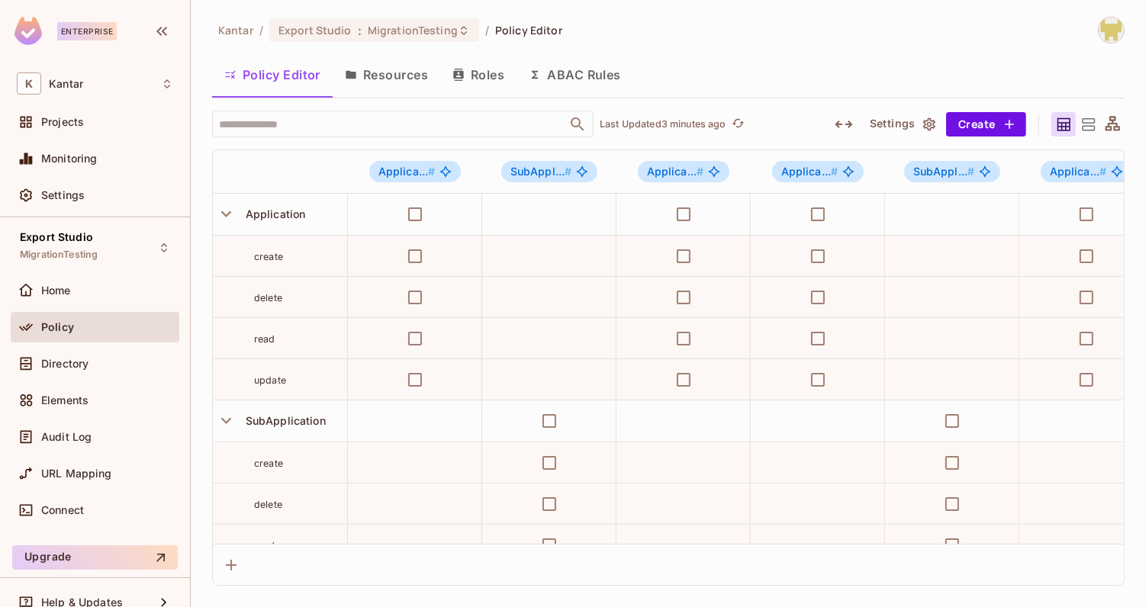
click at [1097, 43] on div "Kantar / Export Studio : MigrationTesting / Policy Editor Policy Editor Resourc…" at bounding box center [668, 301] width 913 height 569
click at [1109, 36] on img at bounding box center [1111, 30] width 25 height 25
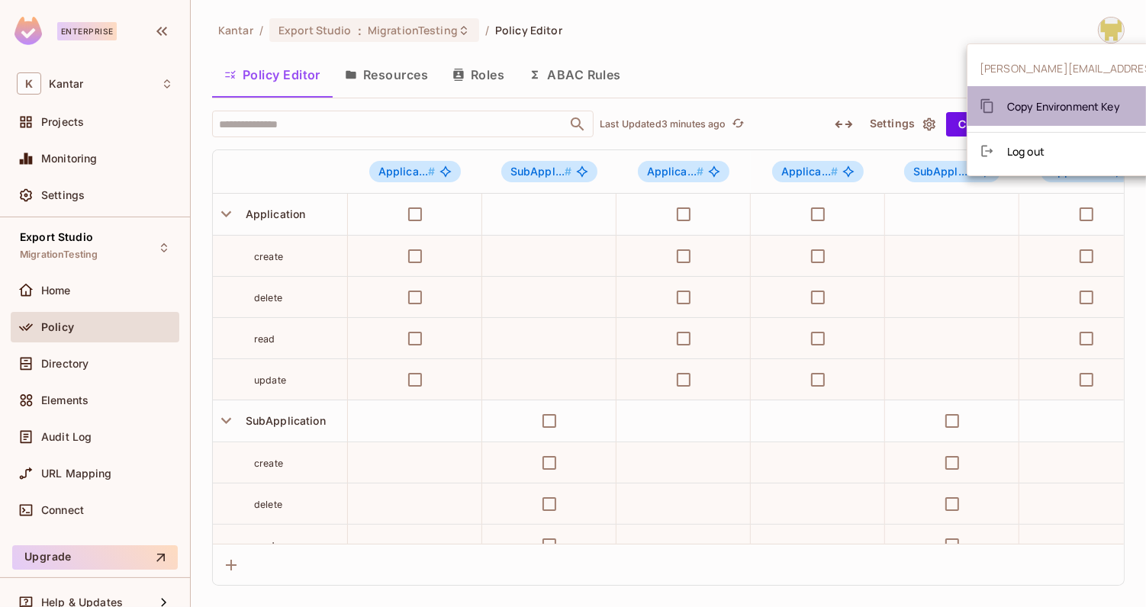
click at [1078, 102] on span "Copy Environment Key" at bounding box center [1063, 106] width 113 height 14
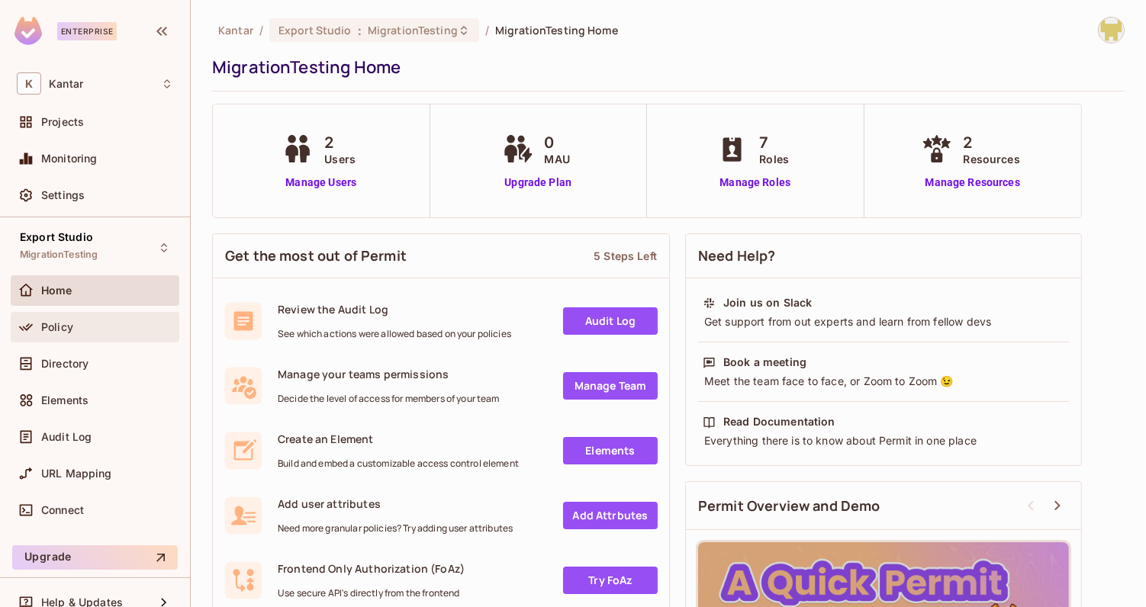
click at [82, 331] on div "Policy" at bounding box center [107, 327] width 132 height 12
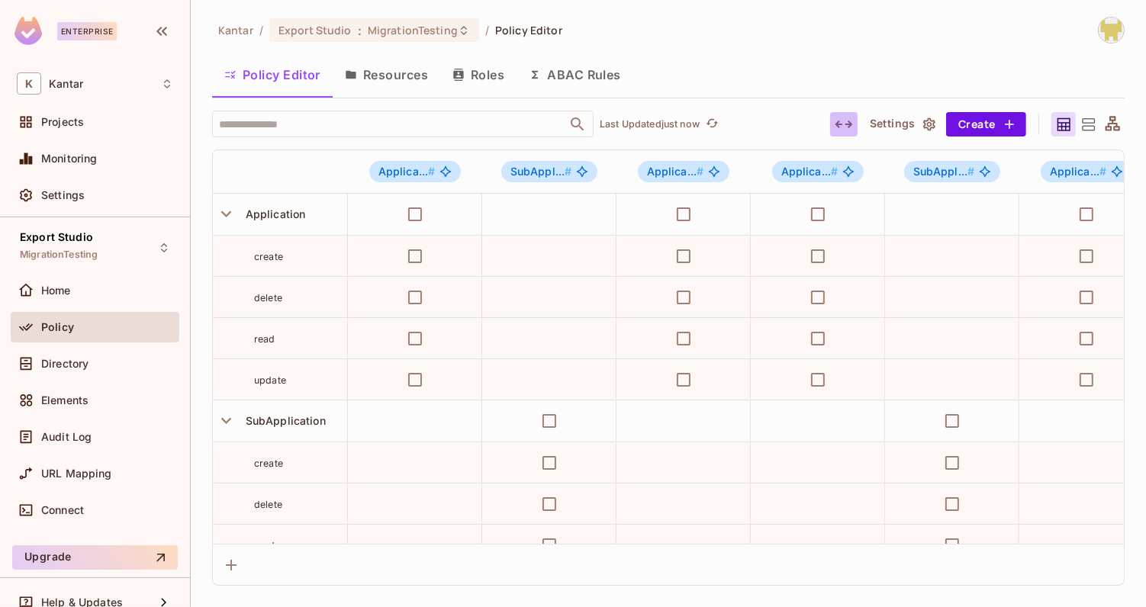
click at [844, 126] on icon "button" at bounding box center [844, 124] width 18 height 18
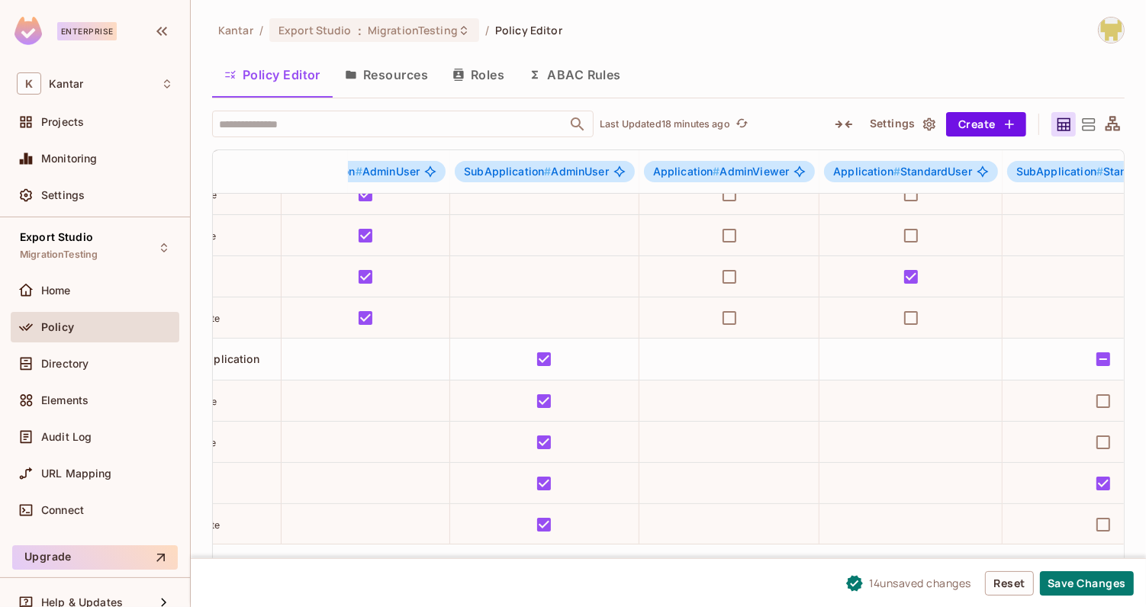
scroll to position [62, 0]
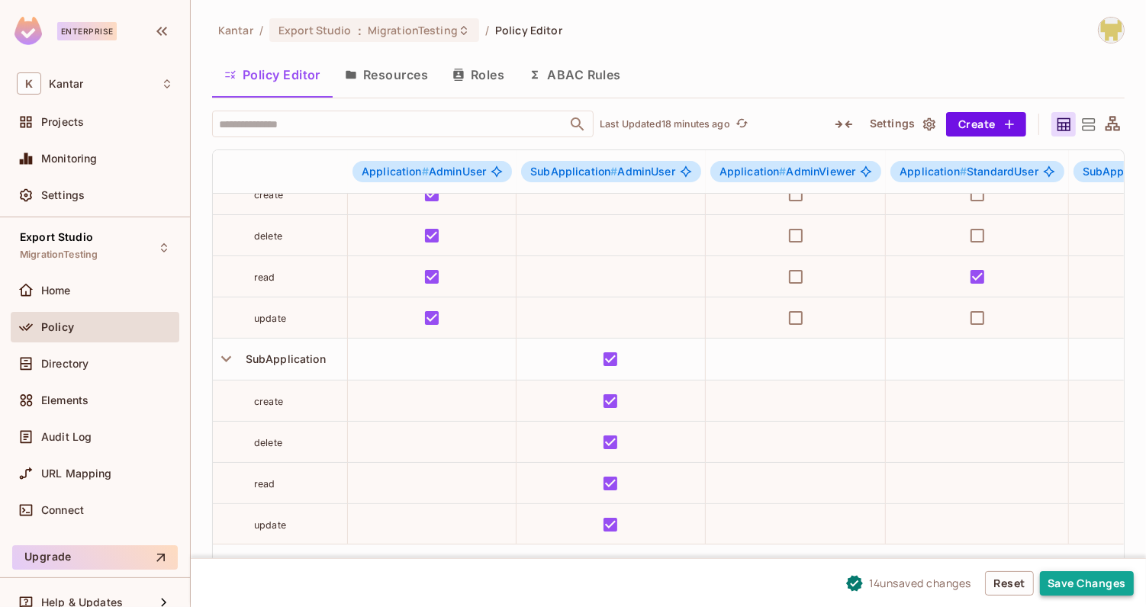
click at [1064, 580] on button "Save Changes" at bounding box center [1087, 584] width 94 height 24
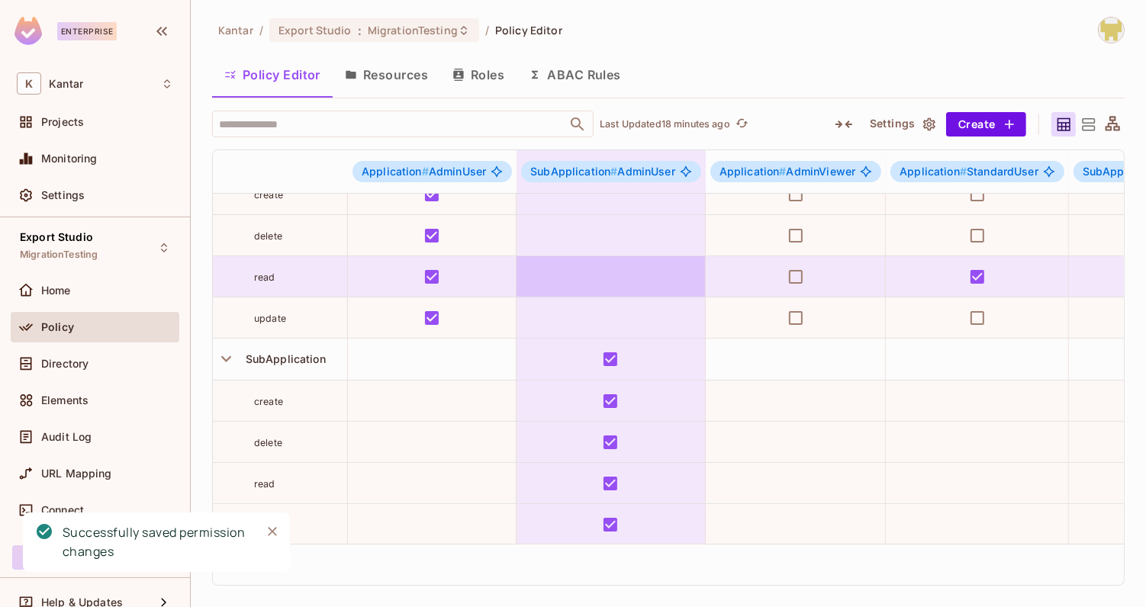
scroll to position [0, 0]
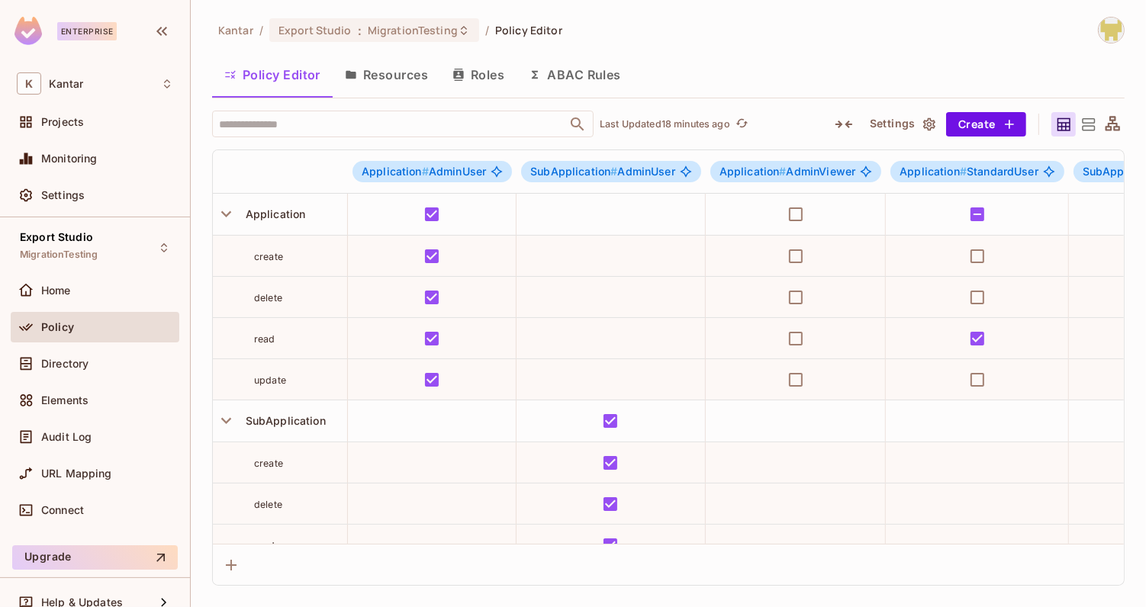
click at [377, 84] on button "Resources" at bounding box center [387, 75] width 108 height 38
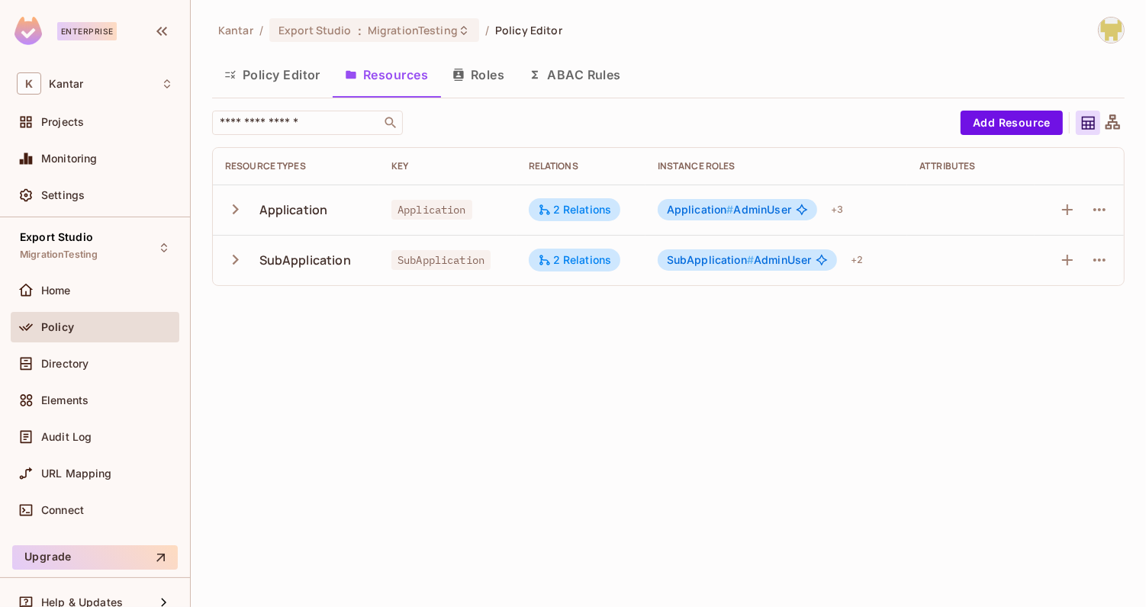
click at [497, 75] on button "Roles" at bounding box center [478, 75] width 76 height 38
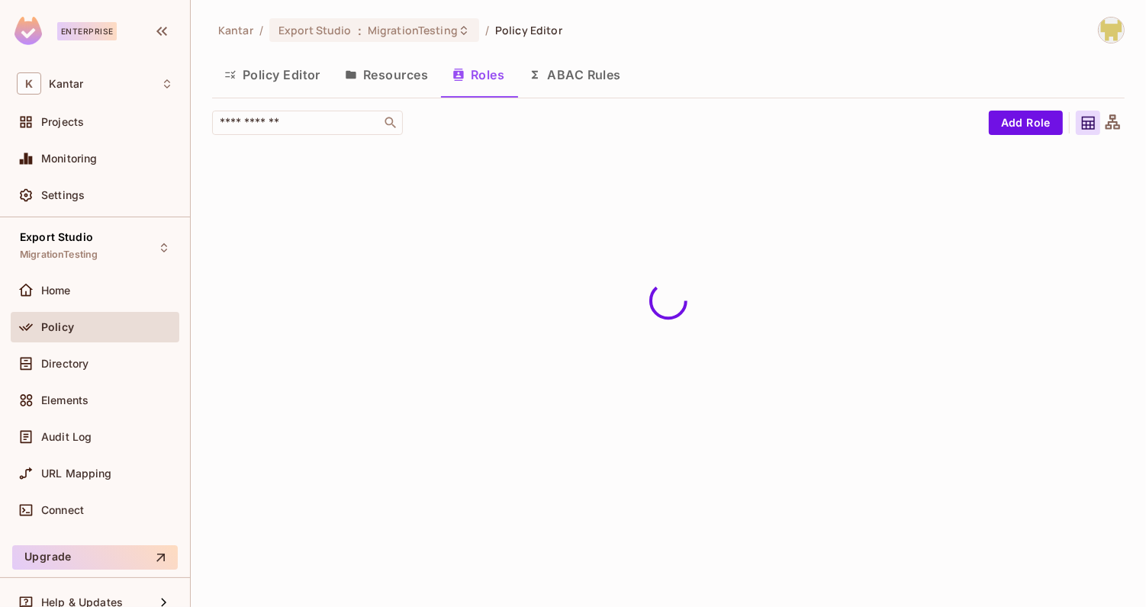
click at [383, 90] on button "Resources" at bounding box center [387, 75] width 108 height 38
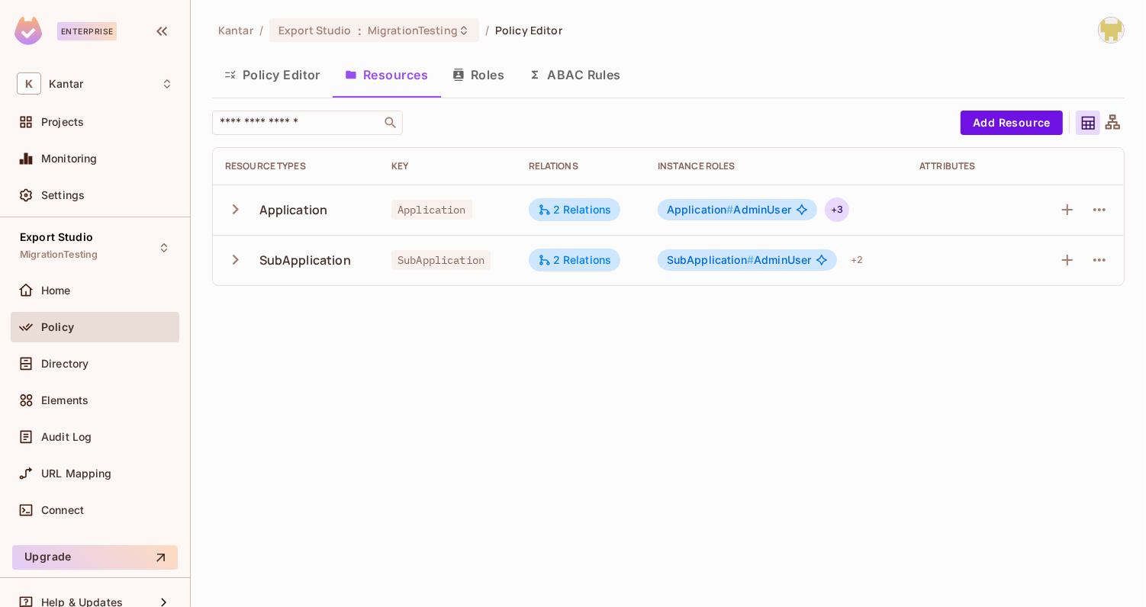
click at [839, 216] on div "+ 3" at bounding box center [837, 210] width 24 height 24
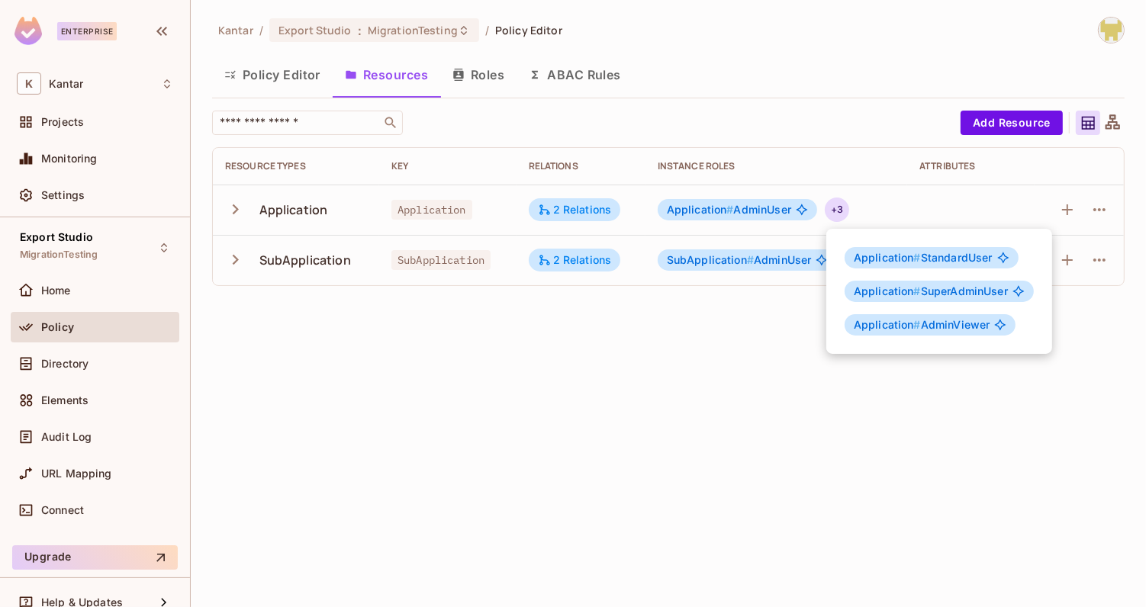
click at [735, 369] on div at bounding box center [573, 303] width 1146 height 607
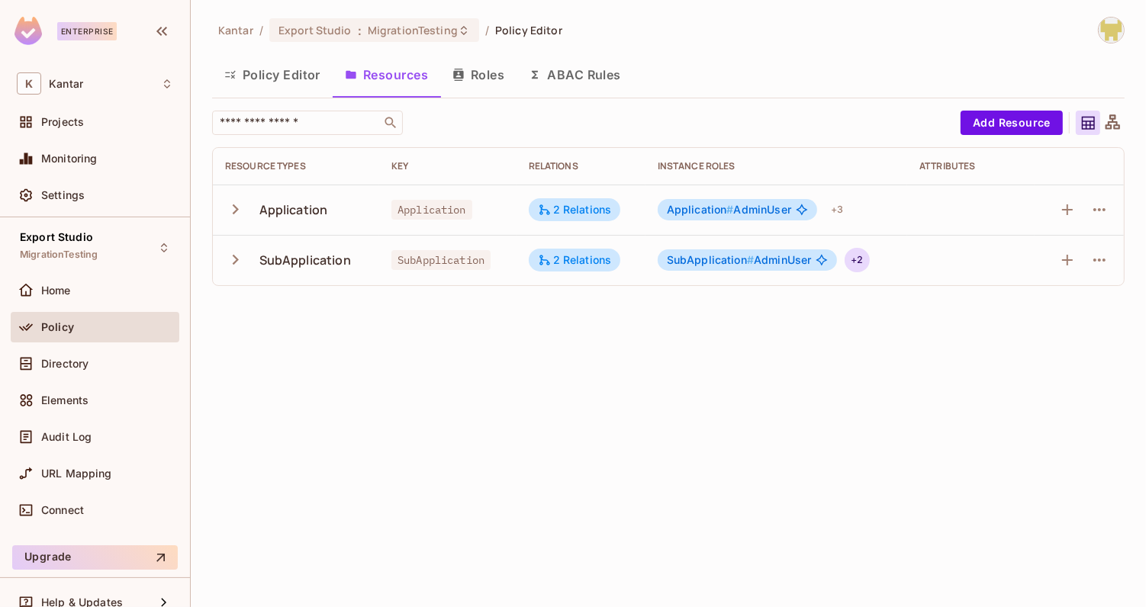
click at [859, 252] on div "+ 2" at bounding box center [857, 260] width 24 height 24
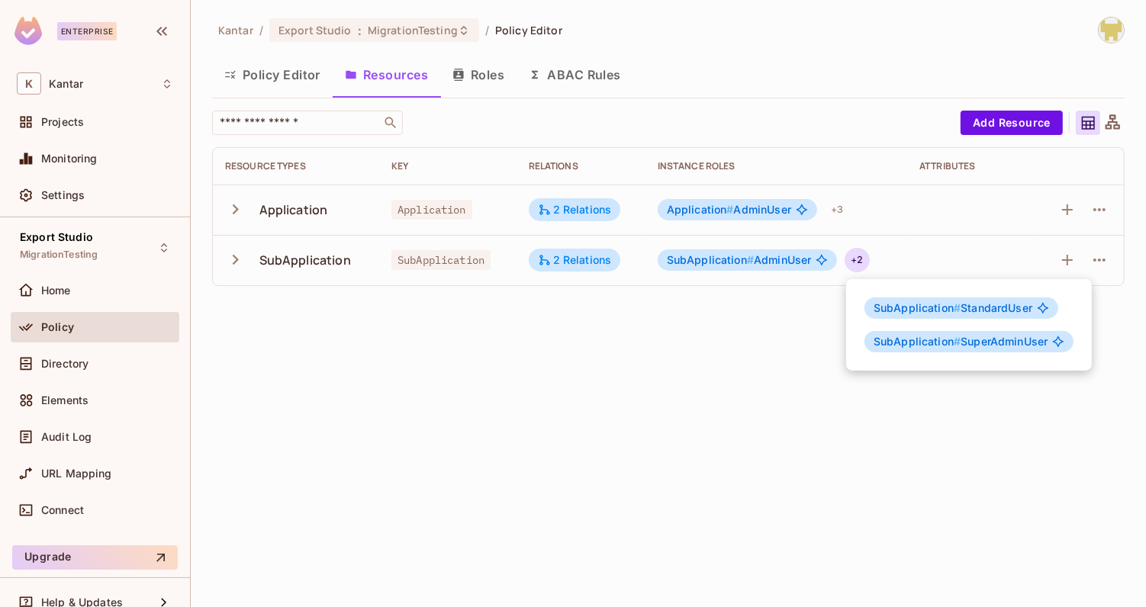
click at [767, 343] on div at bounding box center [573, 303] width 1146 height 607
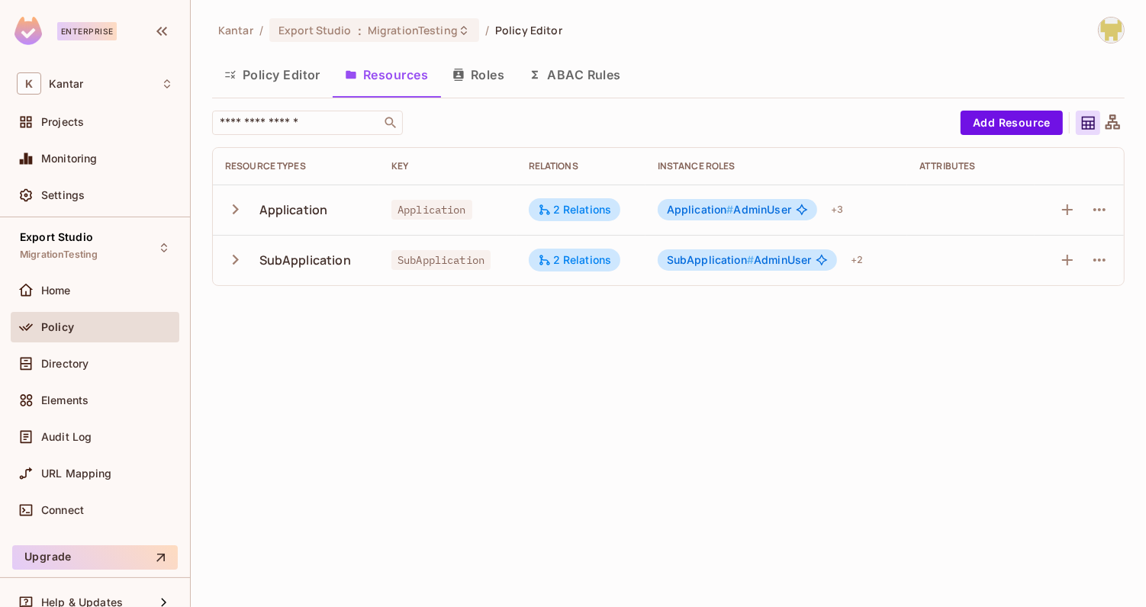
click at [501, 79] on button "Roles" at bounding box center [478, 75] width 76 height 38
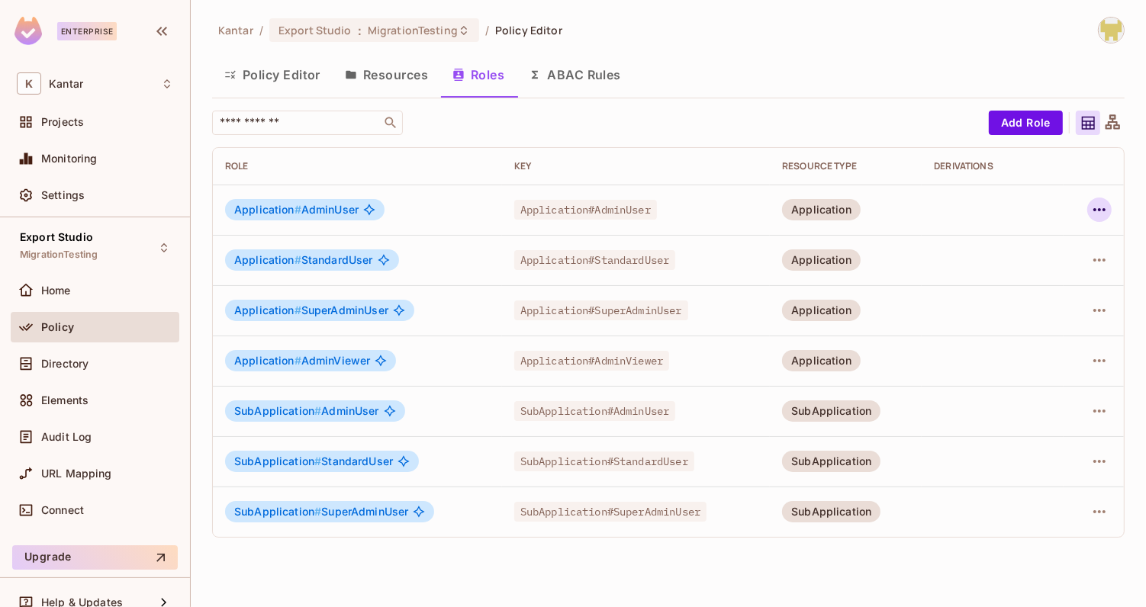
click at [1089, 209] on button "button" at bounding box center [1099, 210] width 24 height 24
click at [1052, 251] on div "Edit Role" at bounding box center [1033, 244] width 46 height 15
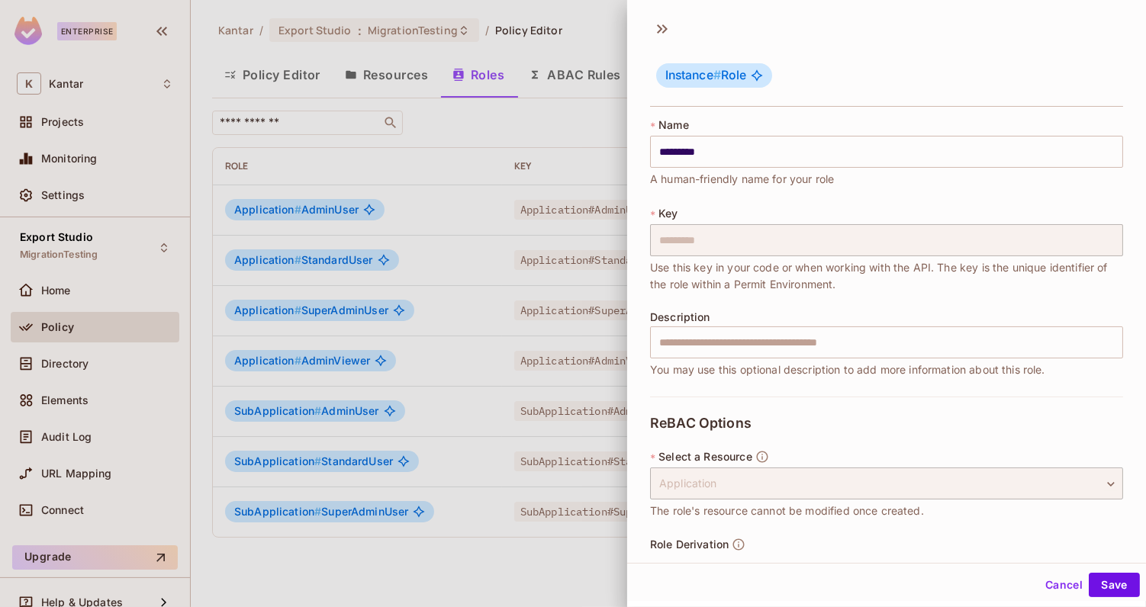
scroll to position [53, 0]
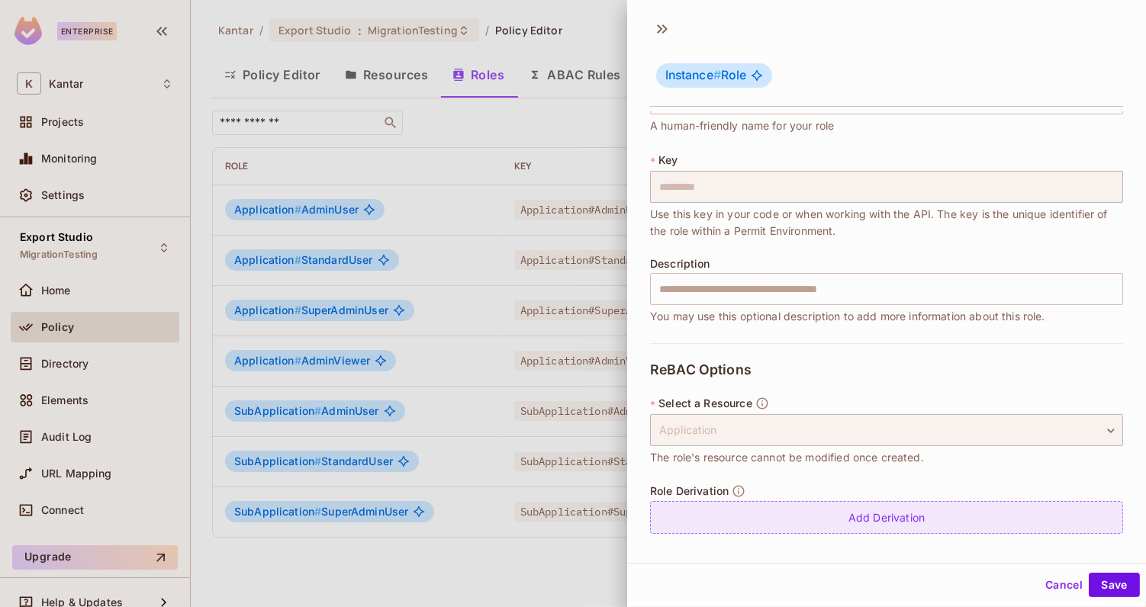
click at [809, 510] on div "Add Derivation" at bounding box center [886, 517] width 473 height 33
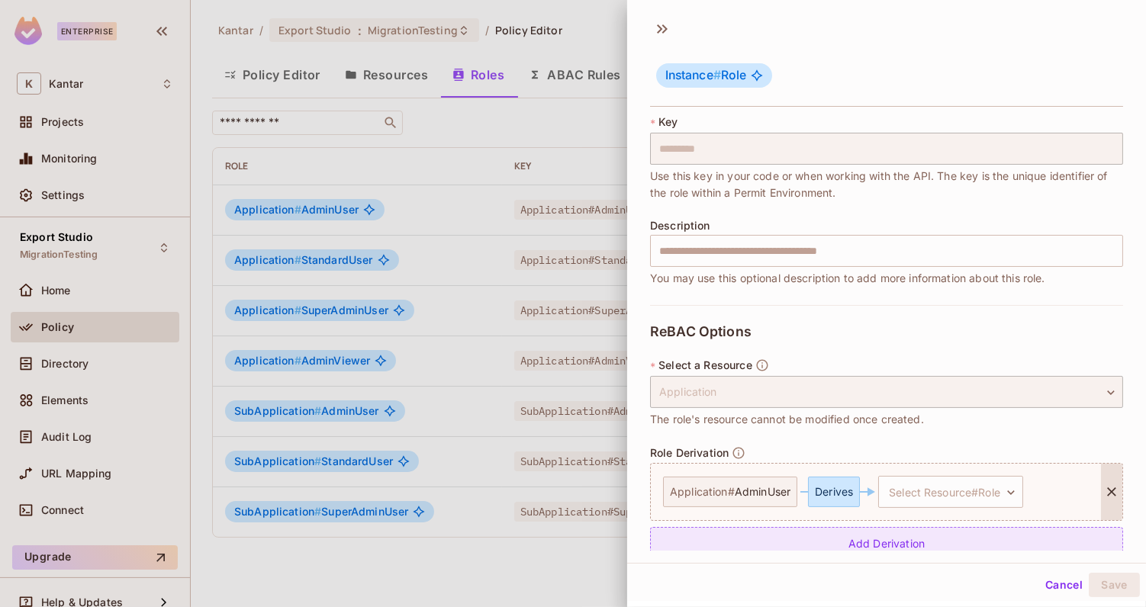
scroll to position [117, 0]
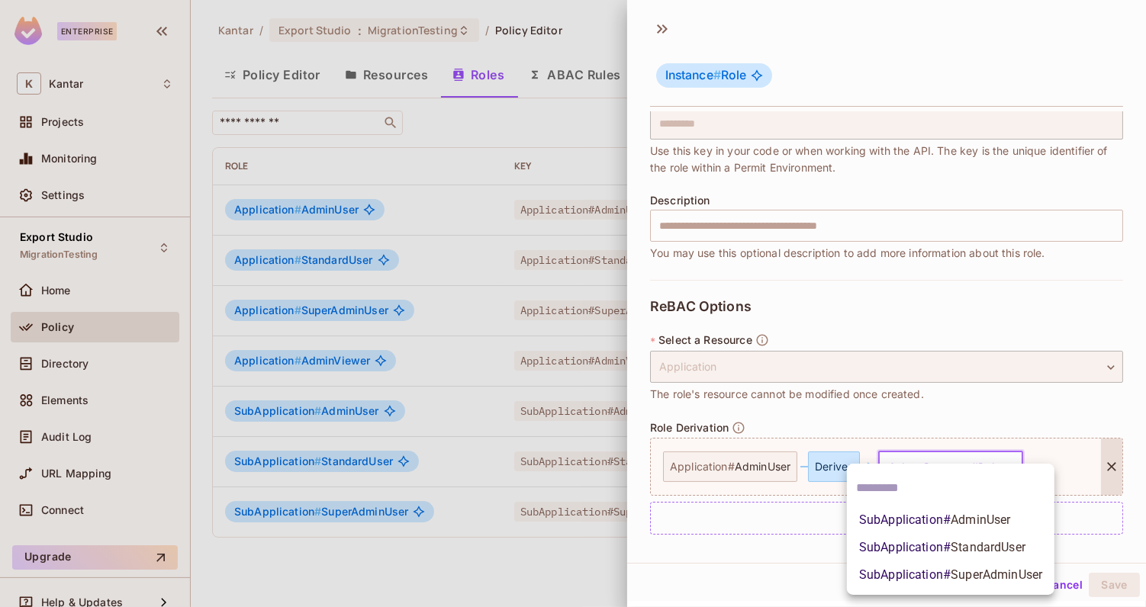
click at [957, 475] on body "Enterprise K Kantar Projects Monitoring Settings Export Studio MigrationTesting…" at bounding box center [573, 303] width 1146 height 607
click at [939, 520] on span "SubApplication # AdminUser" at bounding box center [935, 520] width 152 height 18
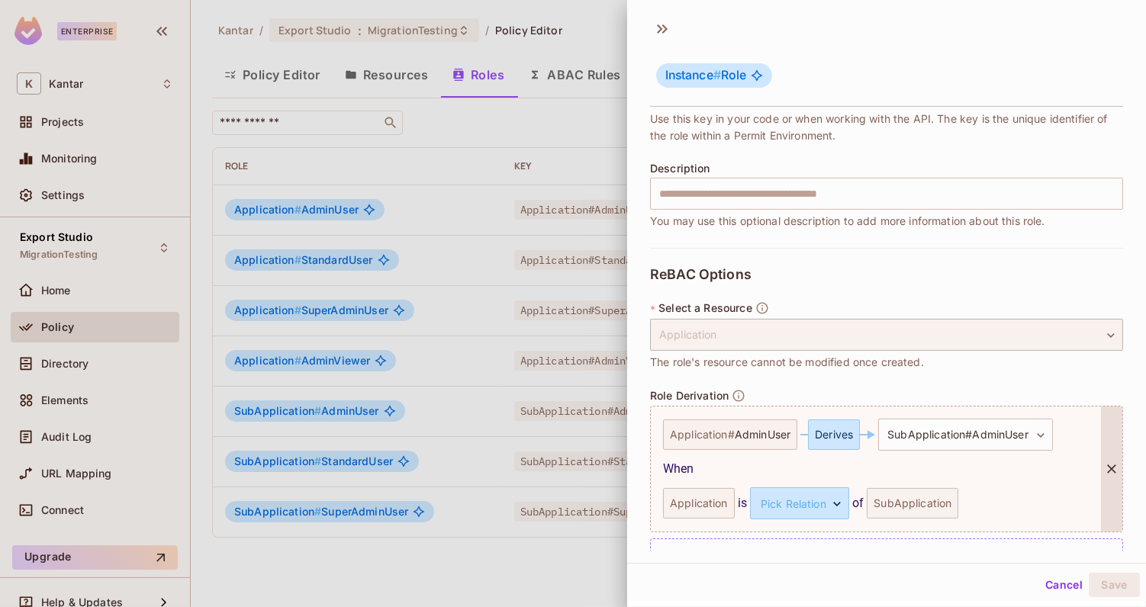
scroll to position [185, 0]
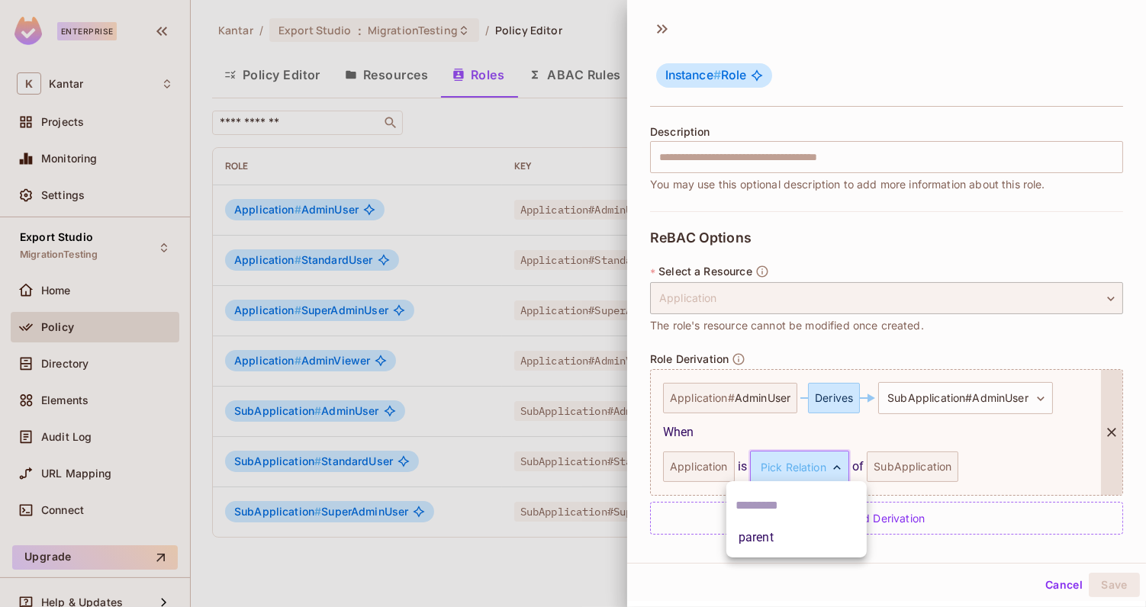
click at [792, 463] on body "Enterprise K Kantar Projects Monitoring Settings Export Studio MigrationTesting…" at bounding box center [573, 303] width 1146 height 607
click at [765, 536] on li "parent" at bounding box center [796, 537] width 140 height 27
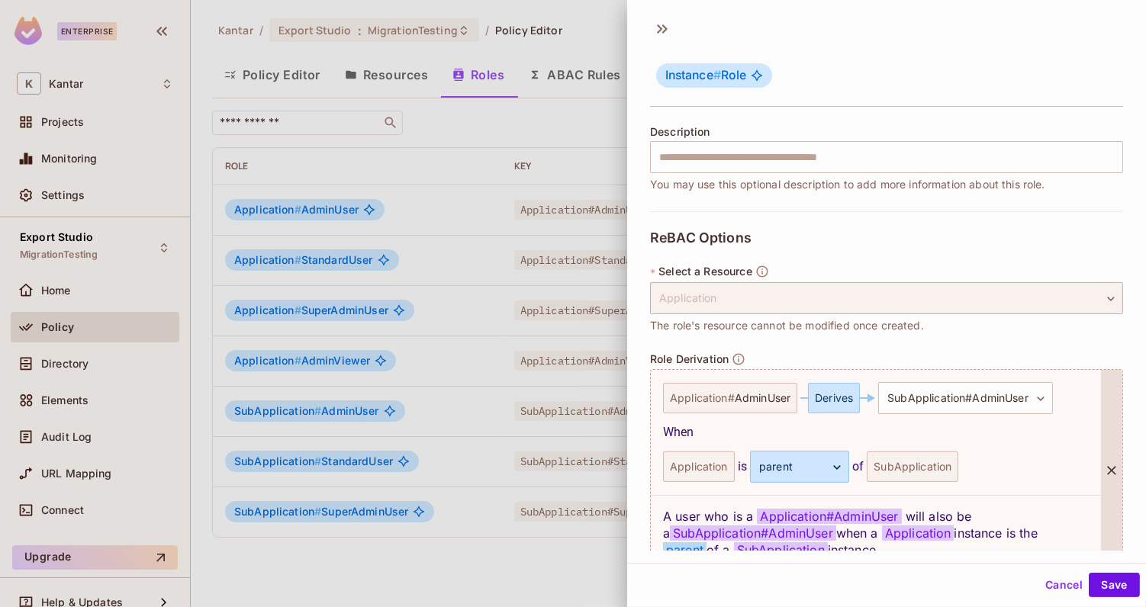
scroll to position [261, 0]
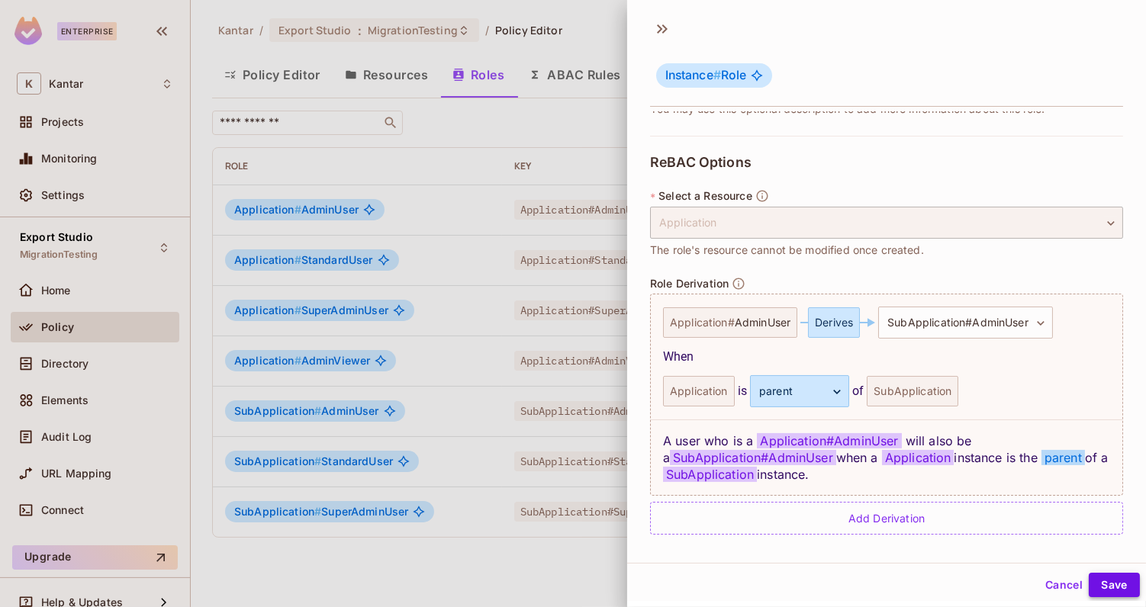
click at [1120, 594] on button "Save" at bounding box center [1114, 585] width 51 height 24
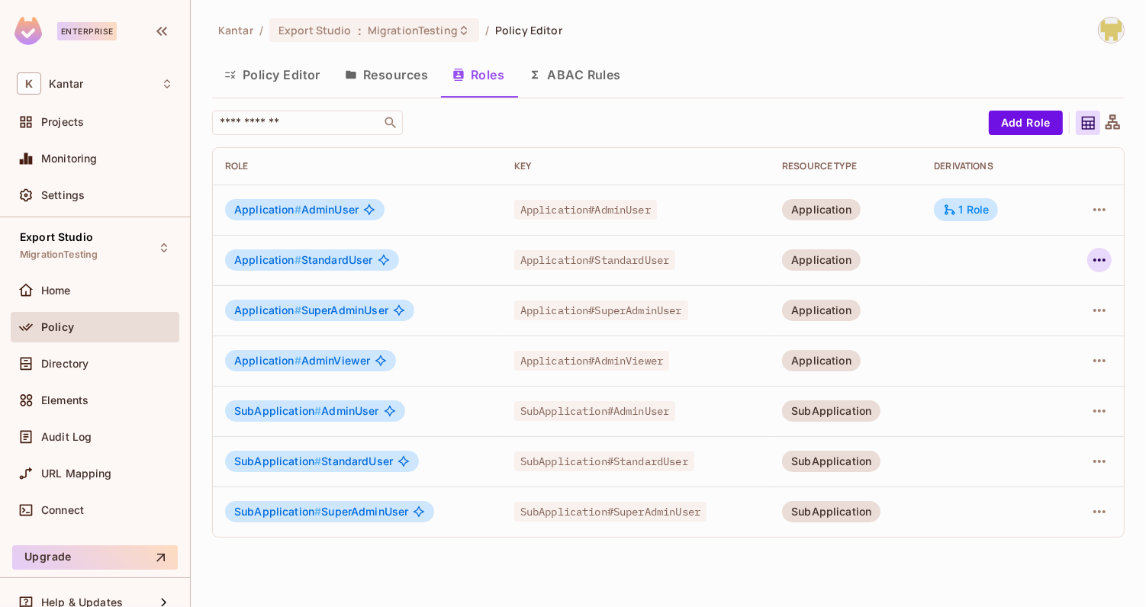
click at [1098, 266] on icon "button" at bounding box center [1099, 260] width 18 height 18
click at [1041, 298] on div "Edit Role" at bounding box center [1033, 294] width 46 height 15
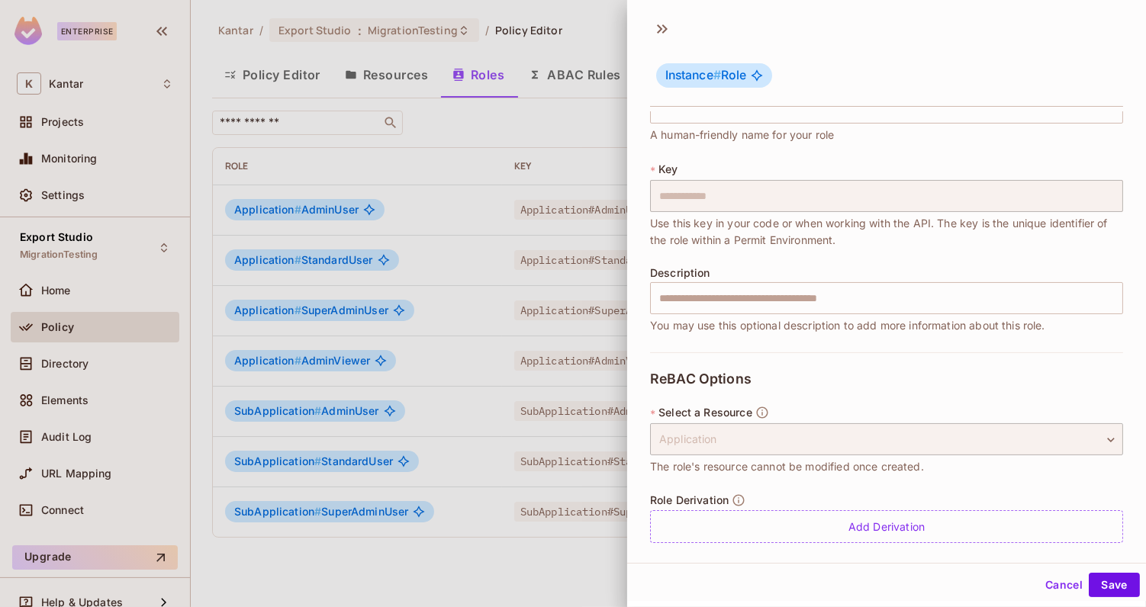
scroll to position [53, 0]
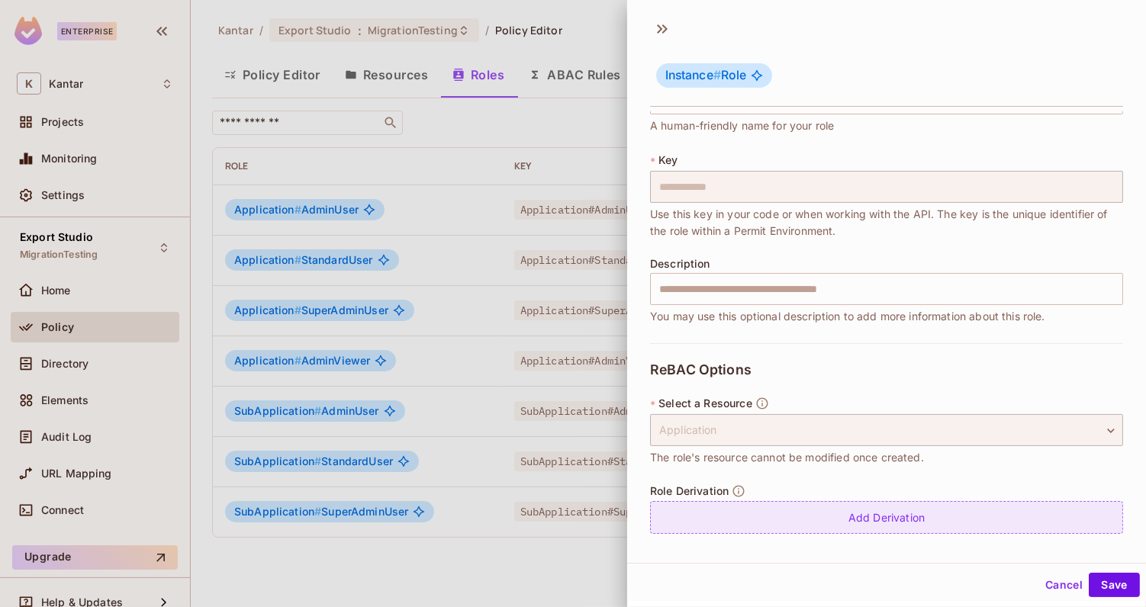
click at [797, 514] on div "Add Derivation" at bounding box center [886, 517] width 473 height 33
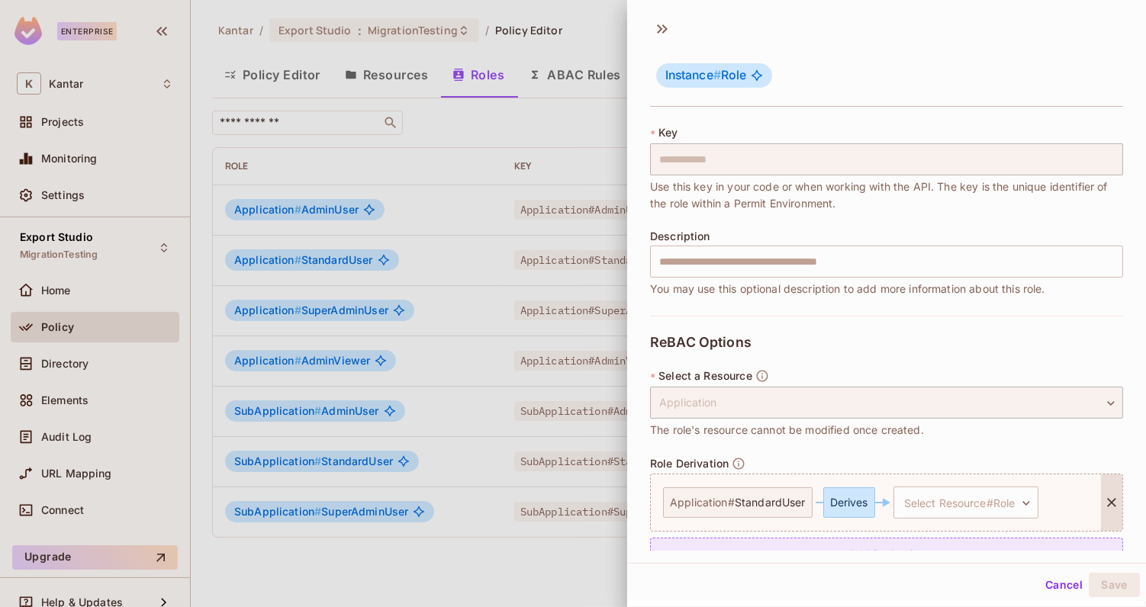
scroll to position [117, 0]
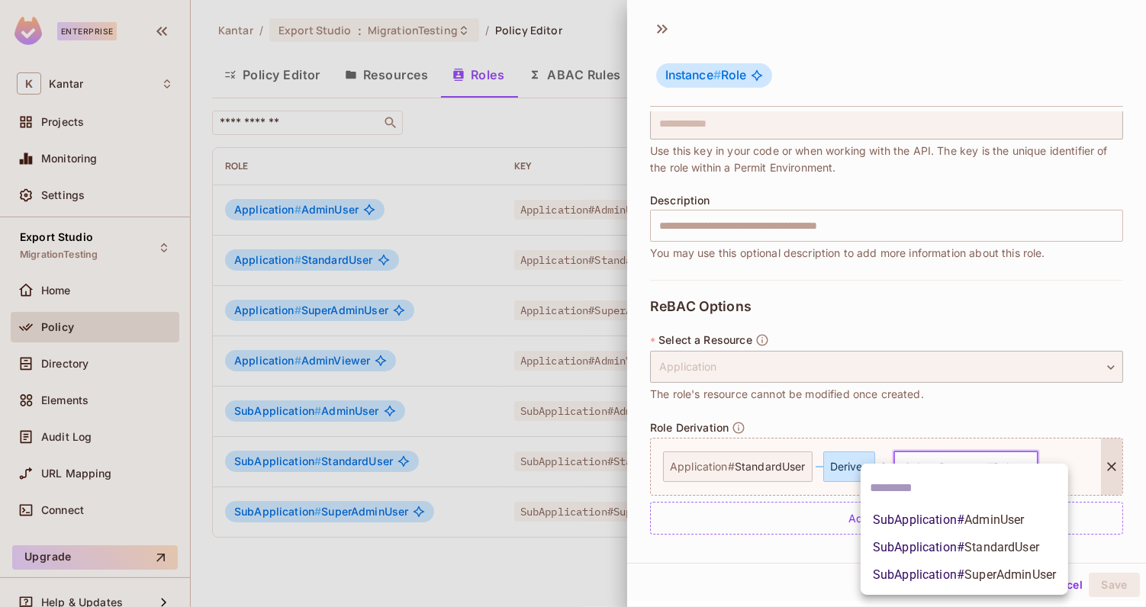
click at [924, 469] on body "**********" at bounding box center [573, 303] width 1146 height 607
click at [906, 540] on span "SubApplication # StandardUser" at bounding box center [956, 548] width 166 height 18
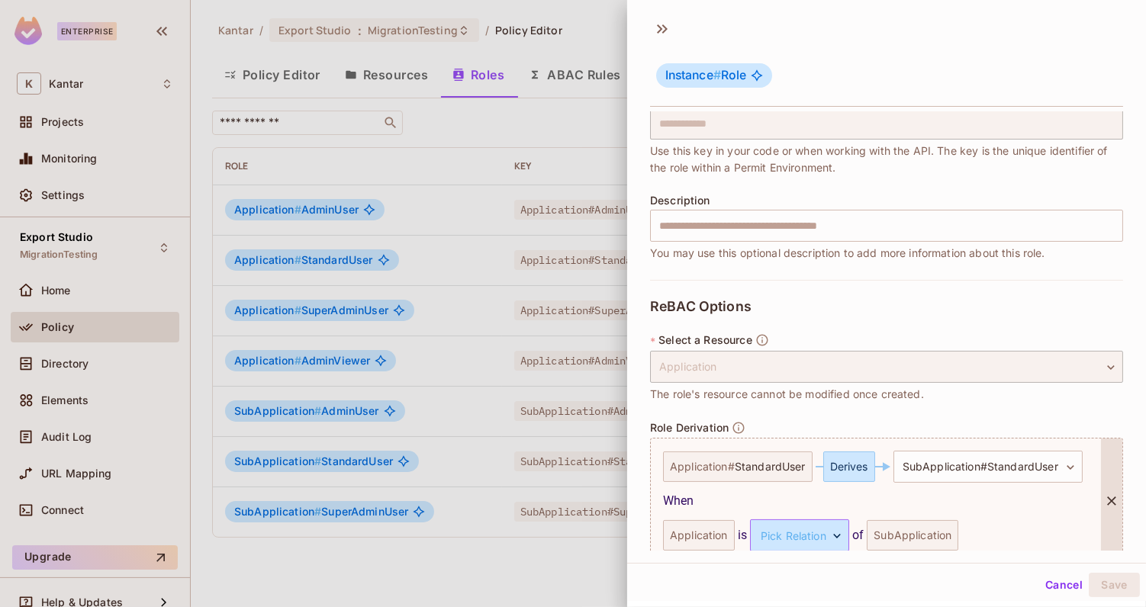
click at [813, 527] on body "**********" at bounding box center [573, 303] width 1146 height 607
click at [765, 572] on li "parent" at bounding box center [796, 575] width 140 height 27
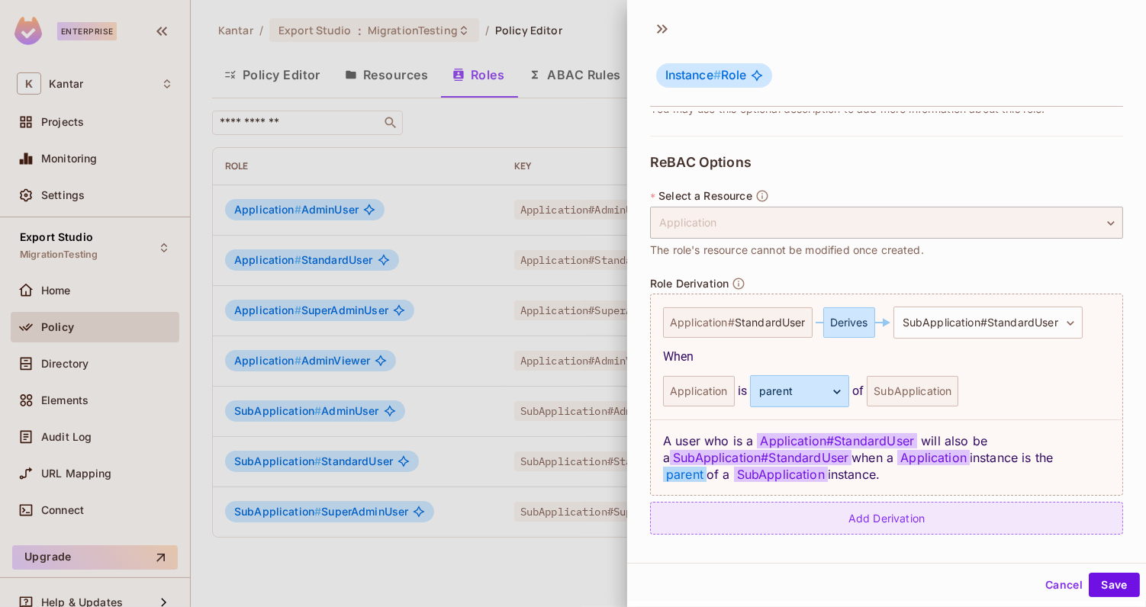
click at [846, 513] on div "Add Derivation" at bounding box center [886, 518] width 473 height 33
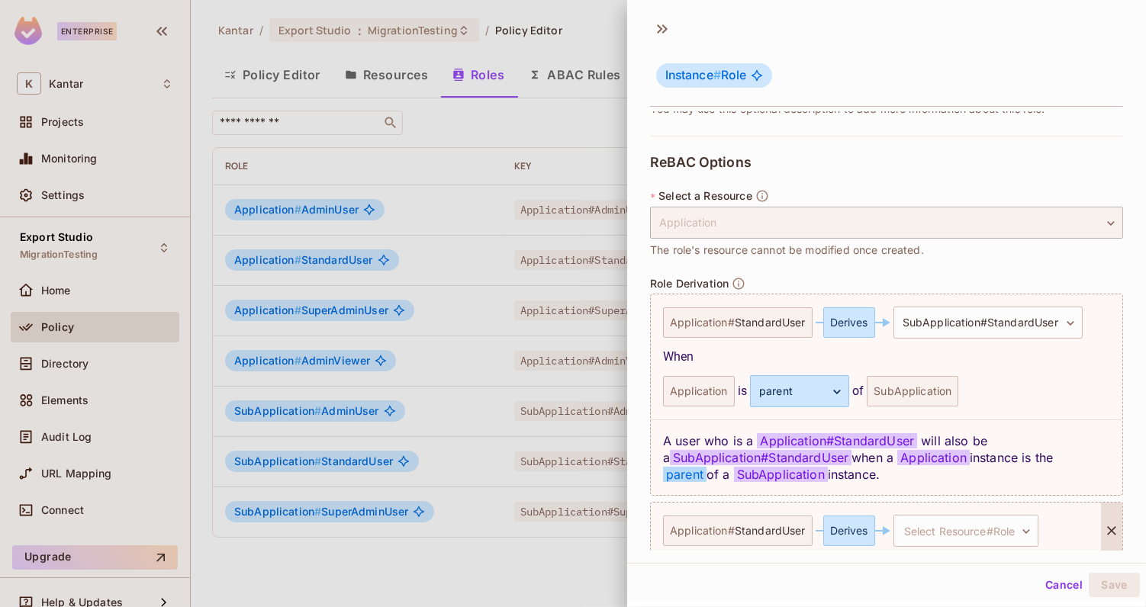
scroll to position [324, 0]
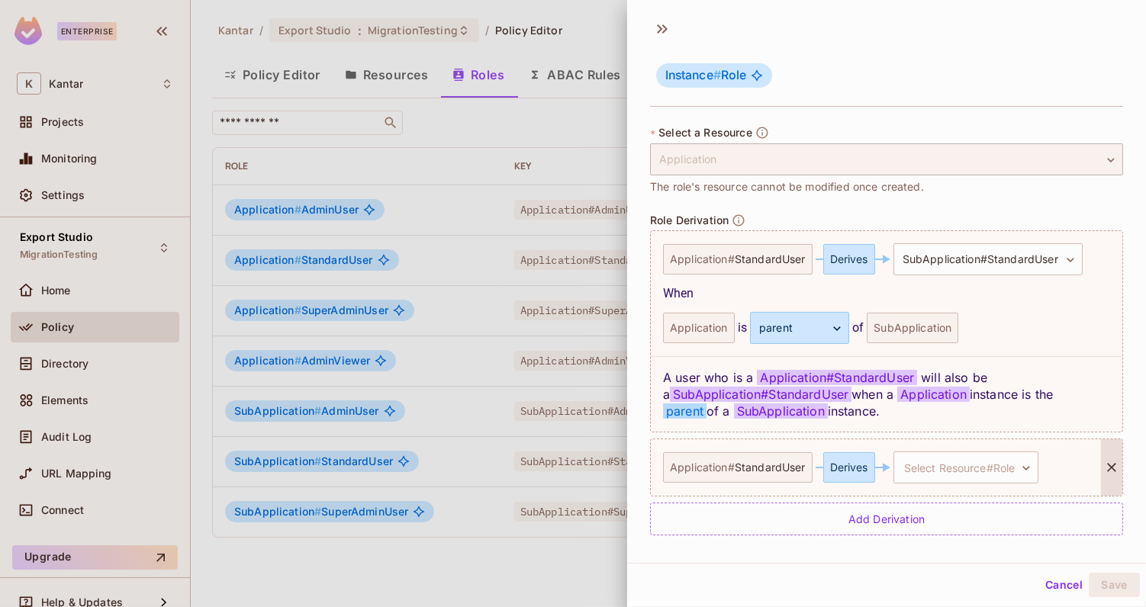
click at [1114, 465] on icon at bounding box center [1111, 467] width 15 height 15
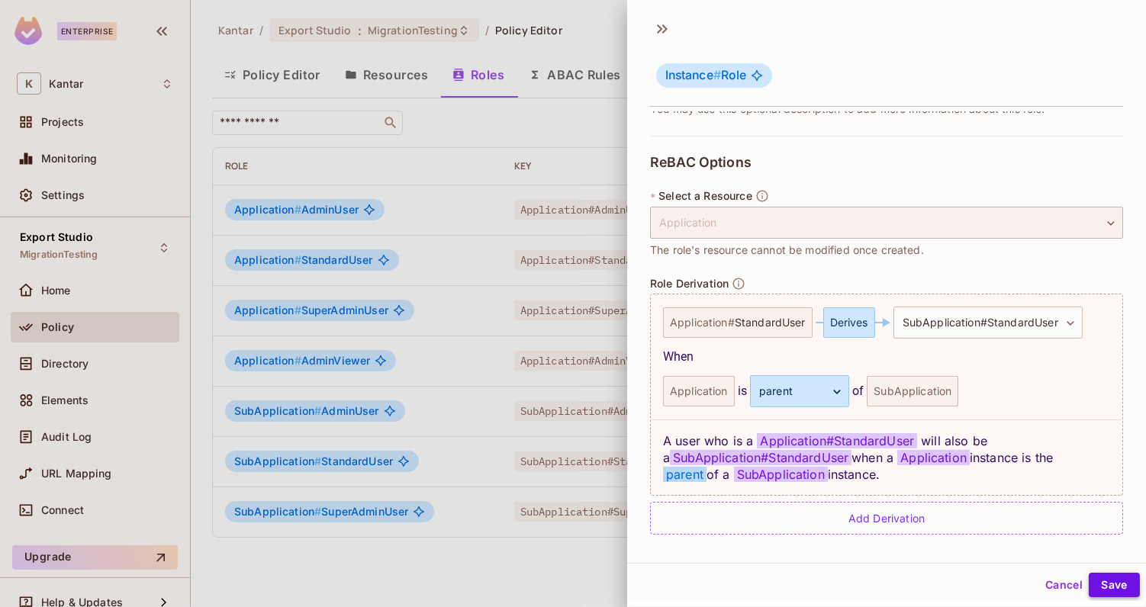
click at [1117, 583] on button "Save" at bounding box center [1114, 585] width 51 height 24
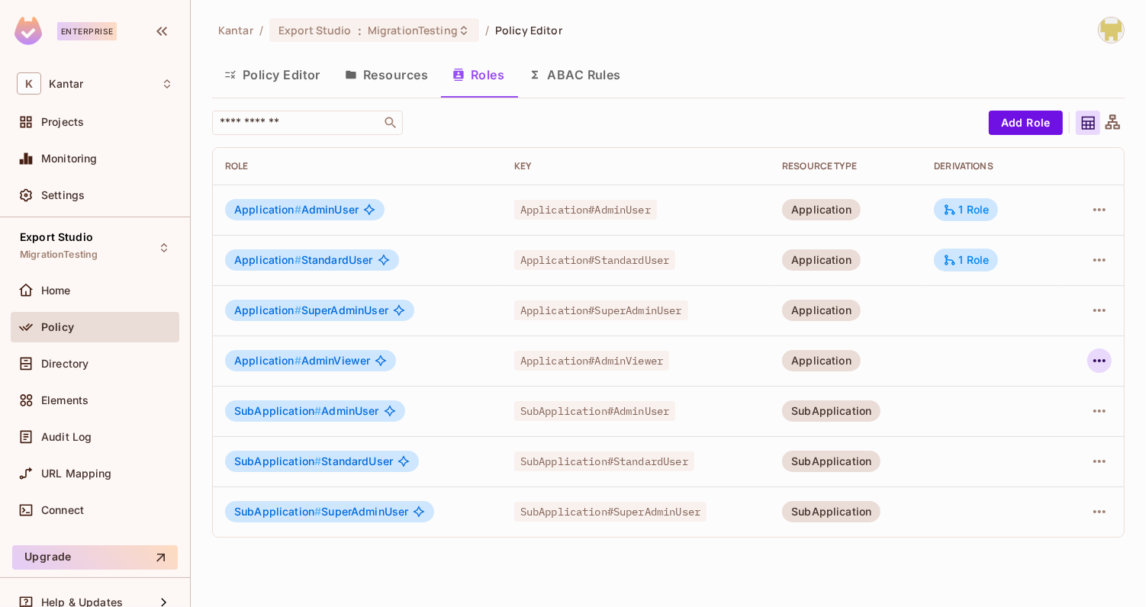
click at [1101, 361] on icon "button" at bounding box center [1099, 361] width 18 height 18
click at [1035, 404] on span "Edit Role" at bounding box center [1032, 395] width 55 height 24
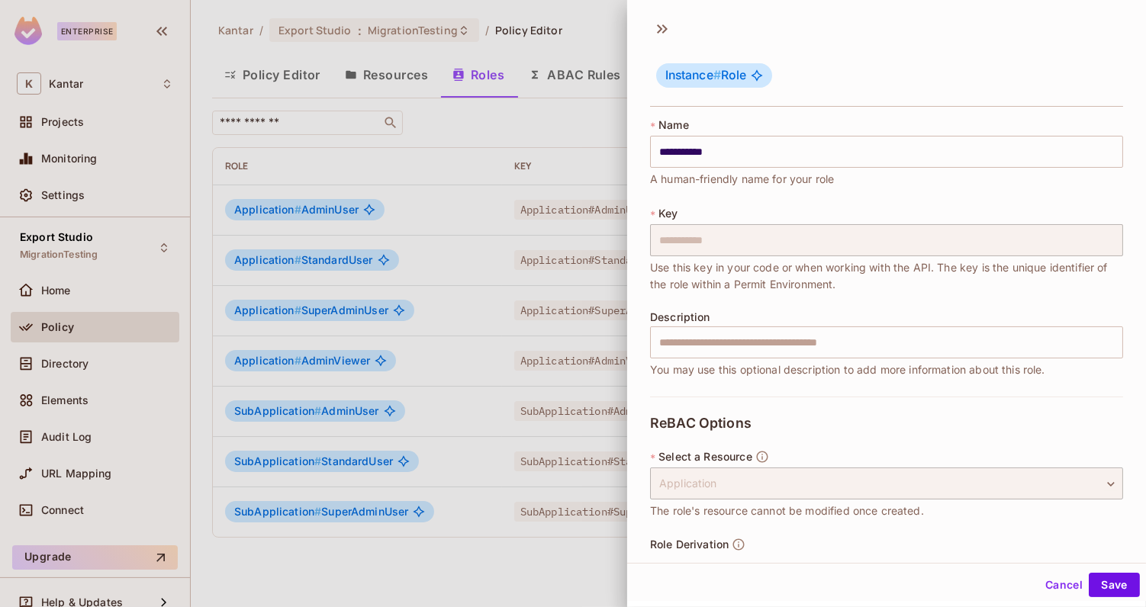
scroll to position [53, 0]
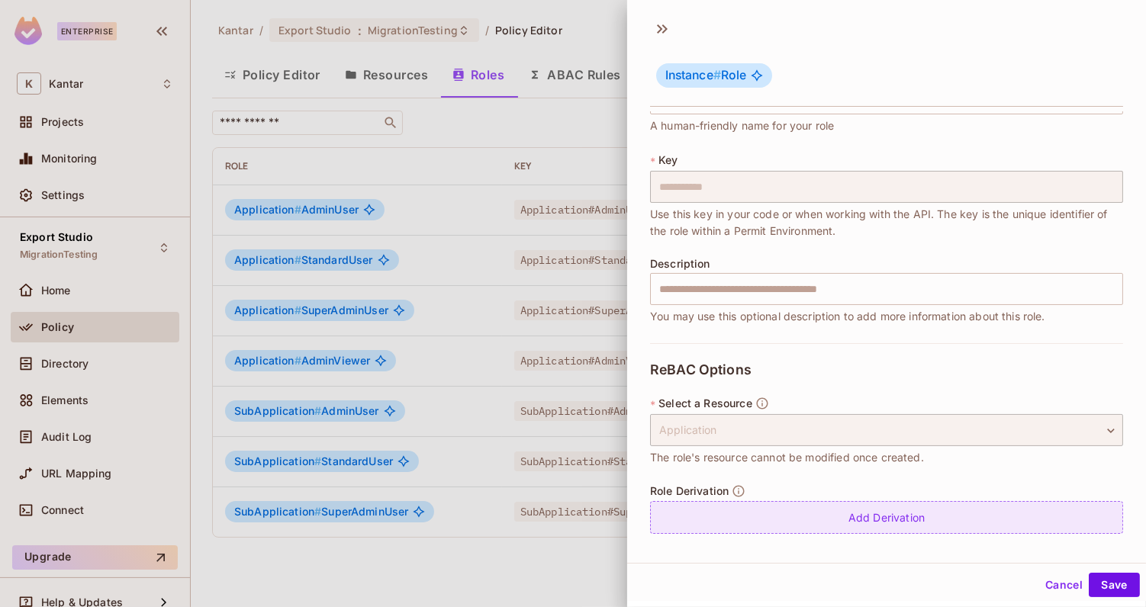
click at [877, 510] on div "Add Derivation" at bounding box center [886, 517] width 473 height 33
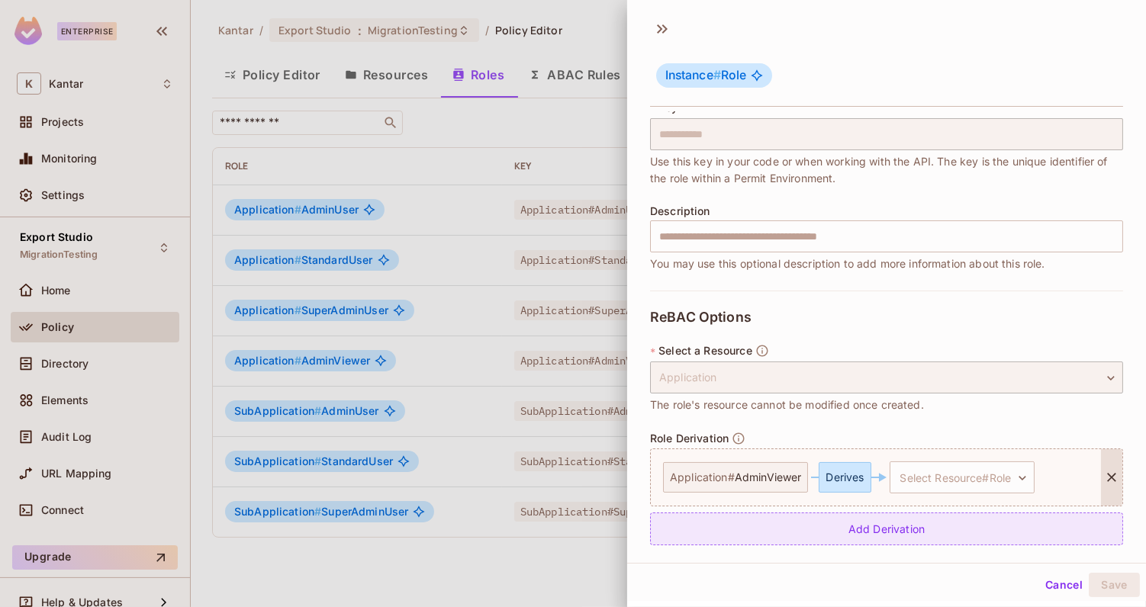
scroll to position [117, 0]
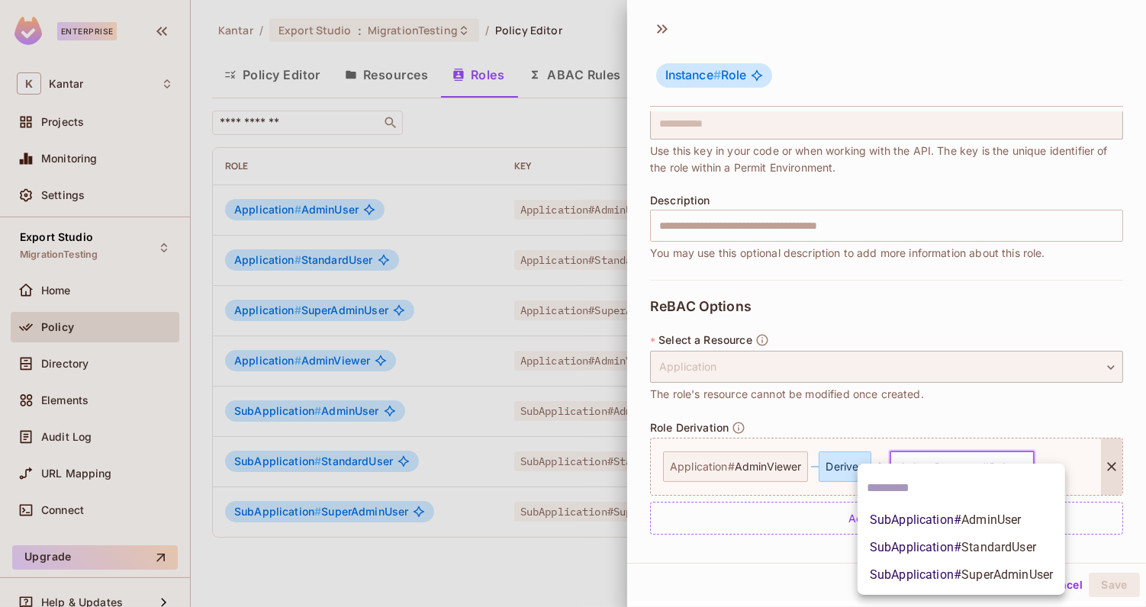
click at [939, 468] on body "**********" at bounding box center [573, 303] width 1146 height 607
click at [944, 543] on span "SubApplication # StandardUser" at bounding box center [953, 548] width 166 height 18
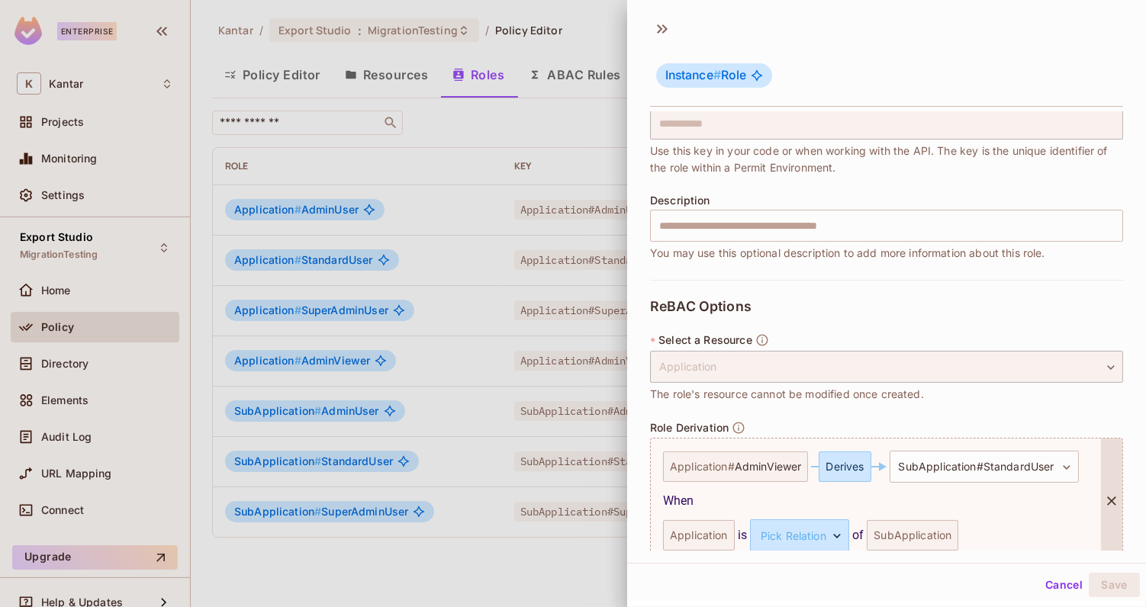
scroll to position [185, 0]
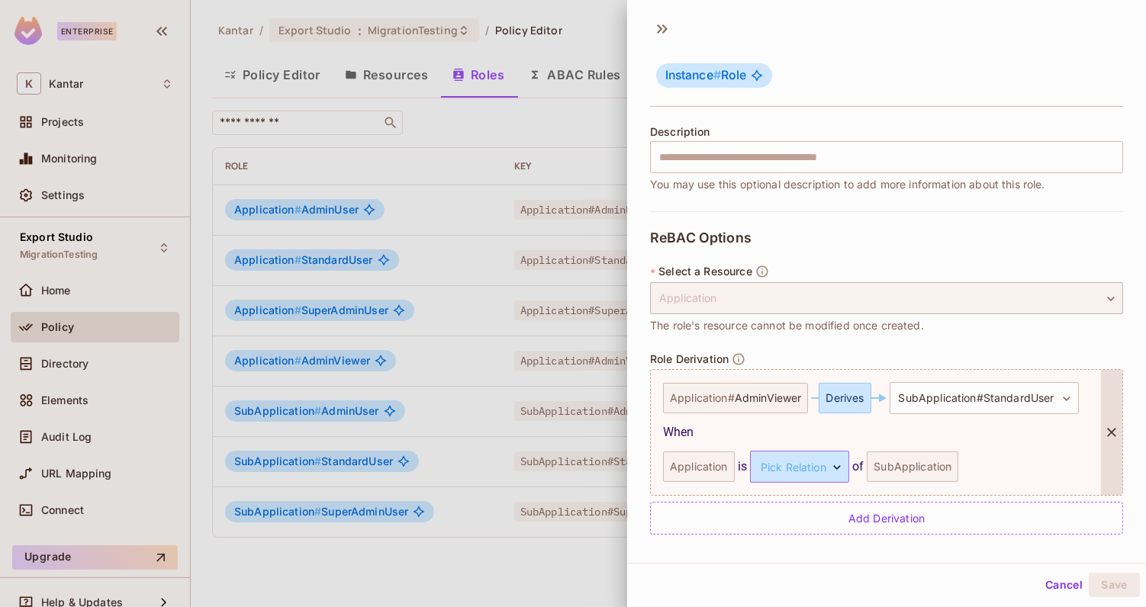
click at [817, 469] on body "**********" at bounding box center [573, 303] width 1146 height 607
click at [810, 541] on li "parent" at bounding box center [796, 537] width 140 height 27
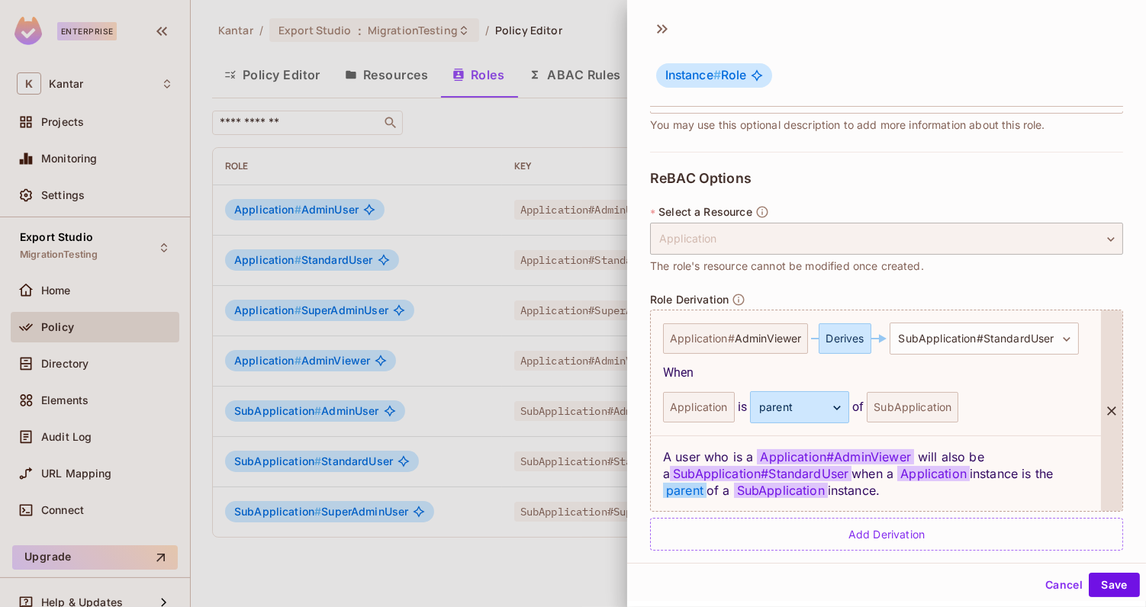
scroll to position [261, 0]
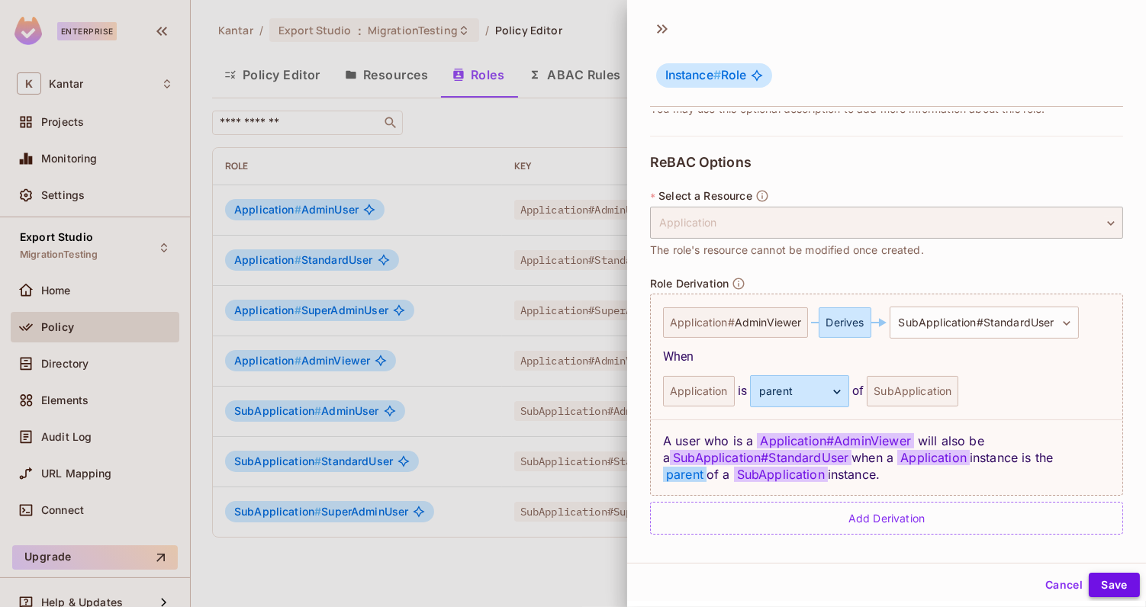
click at [1112, 586] on button "Save" at bounding box center [1114, 585] width 51 height 24
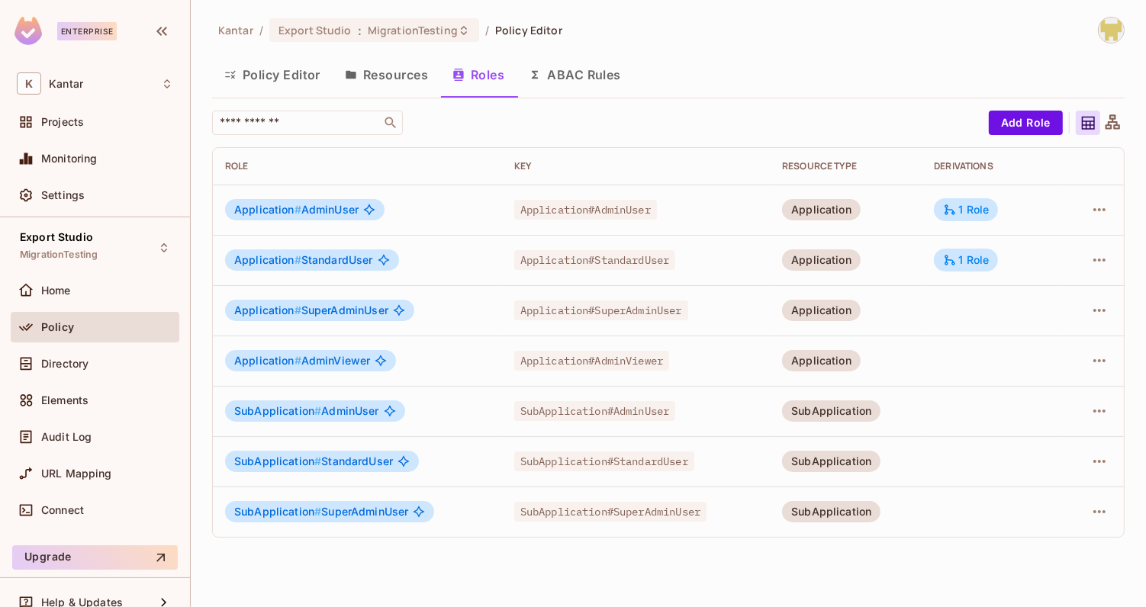
click at [966, 422] on td at bounding box center [992, 411] width 141 height 50
click at [1091, 359] on icon "button" at bounding box center [1099, 361] width 18 height 18
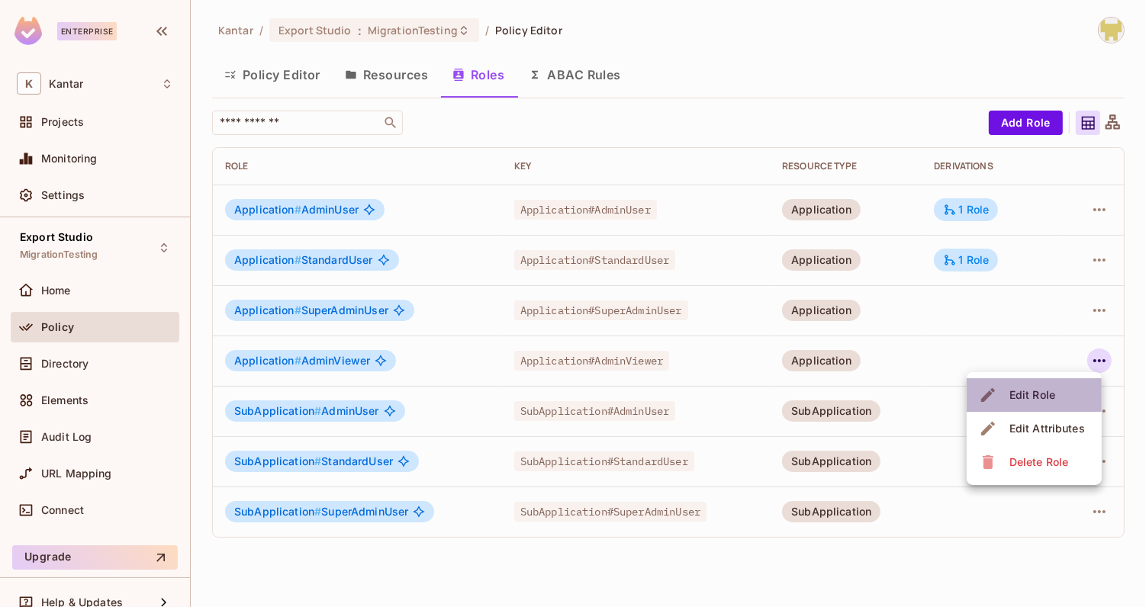
click at [1035, 389] on div "Edit Role" at bounding box center [1033, 395] width 46 height 15
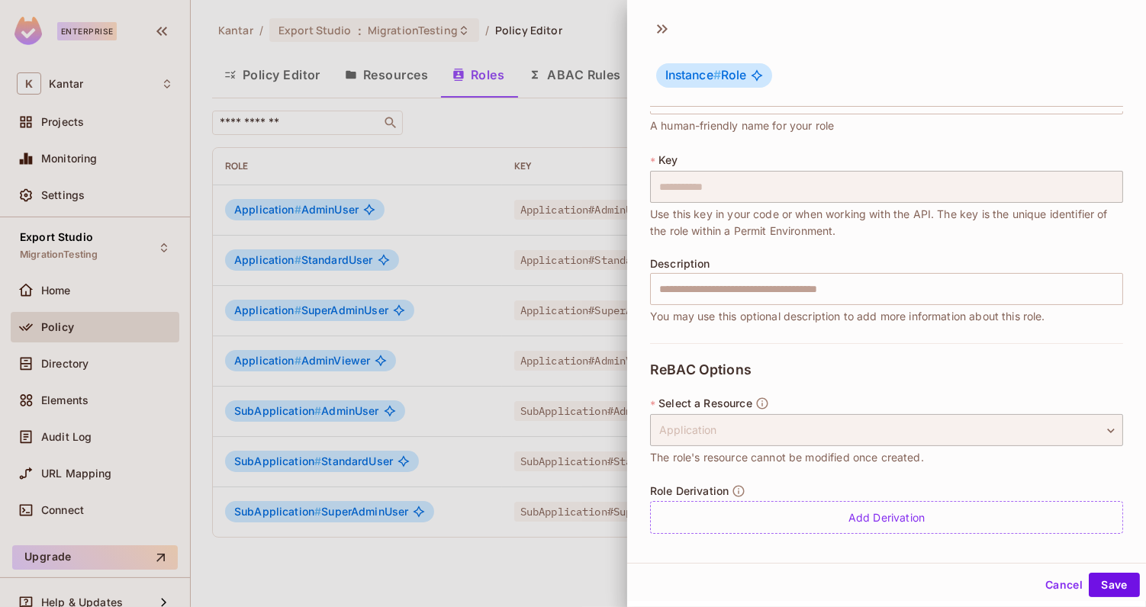
scroll to position [0, 0]
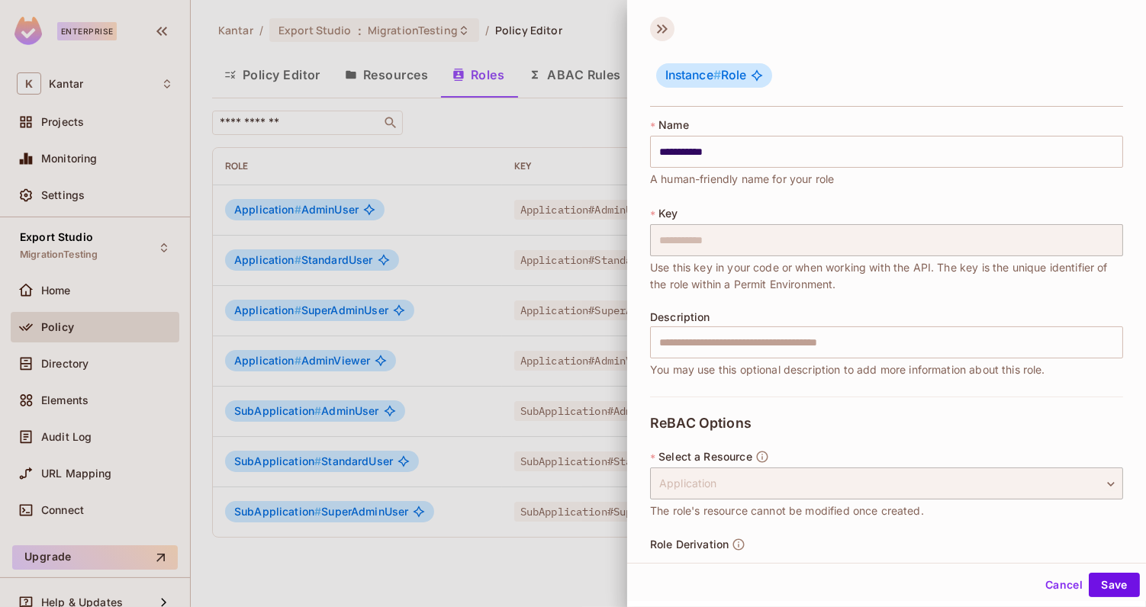
click at [669, 33] on icon at bounding box center [662, 29] width 24 height 24
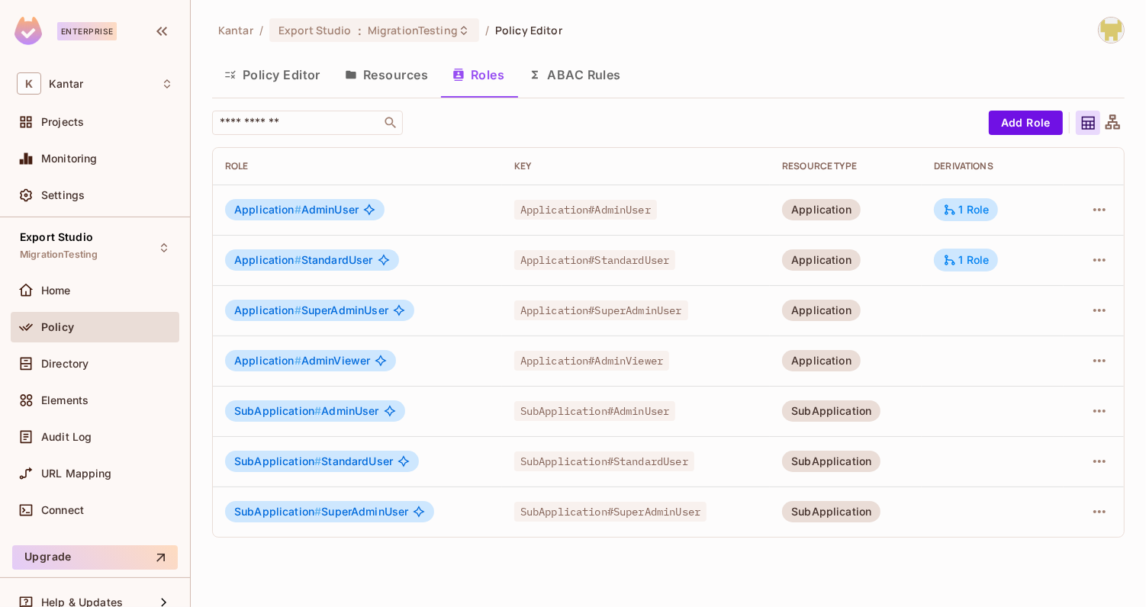
click at [575, 71] on button "ABAC Rules" at bounding box center [575, 75] width 117 height 38
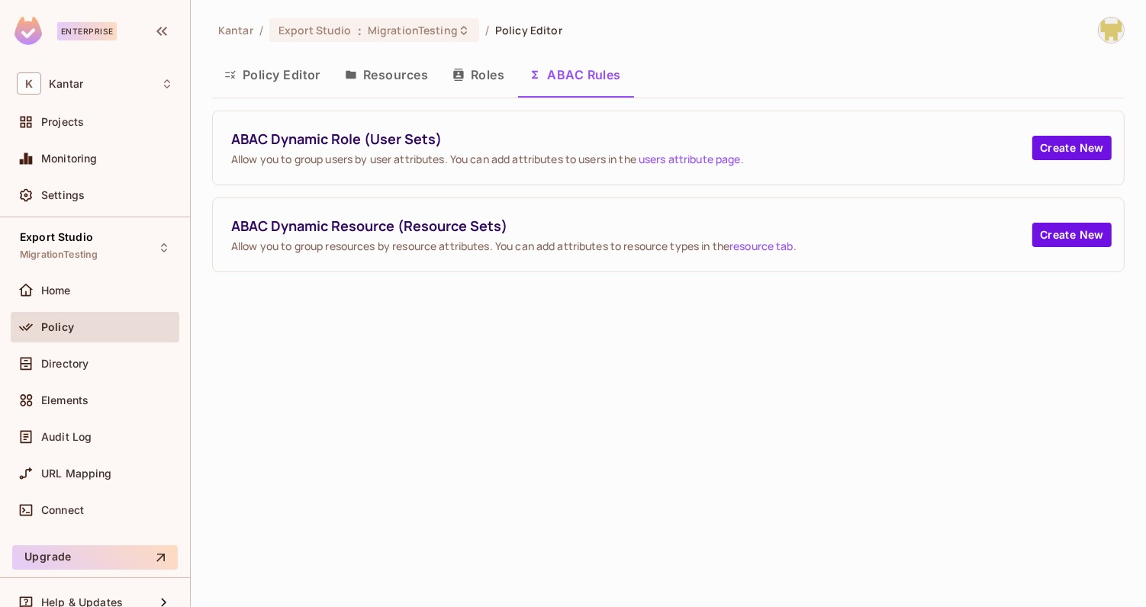
click at [500, 76] on button "Roles" at bounding box center [478, 75] width 76 height 38
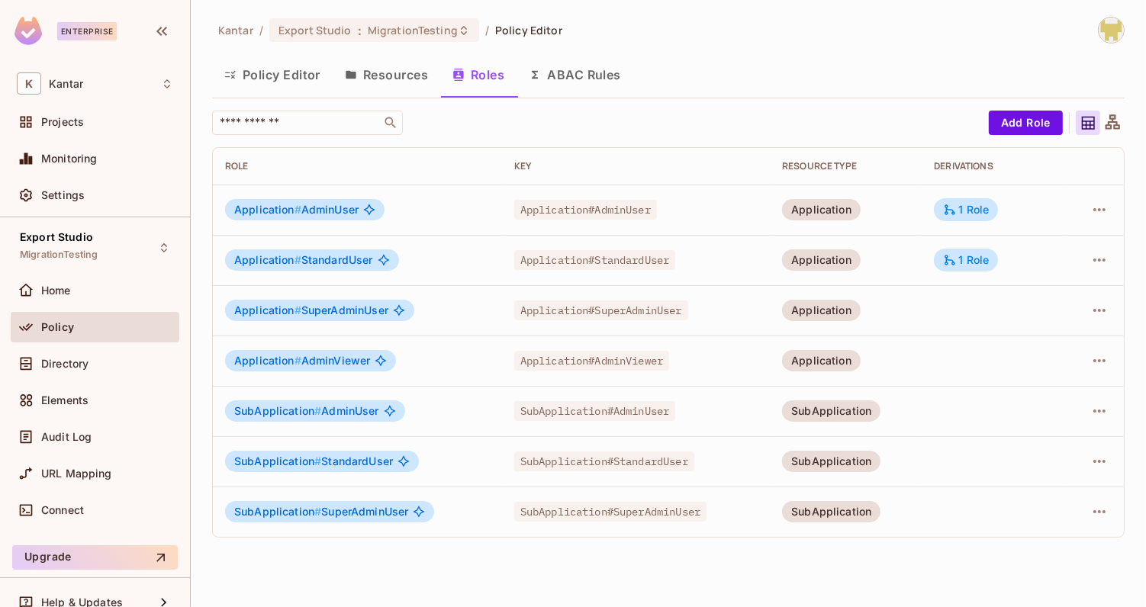
click at [500, 76] on button "Roles" at bounding box center [478, 75] width 76 height 38
click at [1093, 356] on icon "button" at bounding box center [1099, 361] width 18 height 18
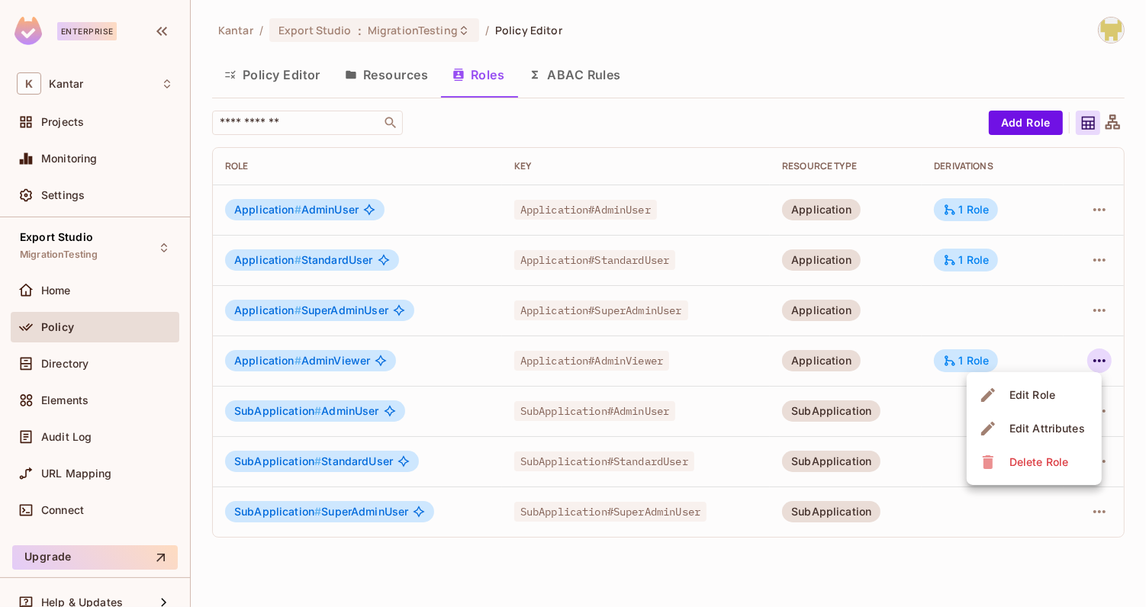
click at [1041, 386] on span "Edit Role" at bounding box center [1032, 395] width 55 height 24
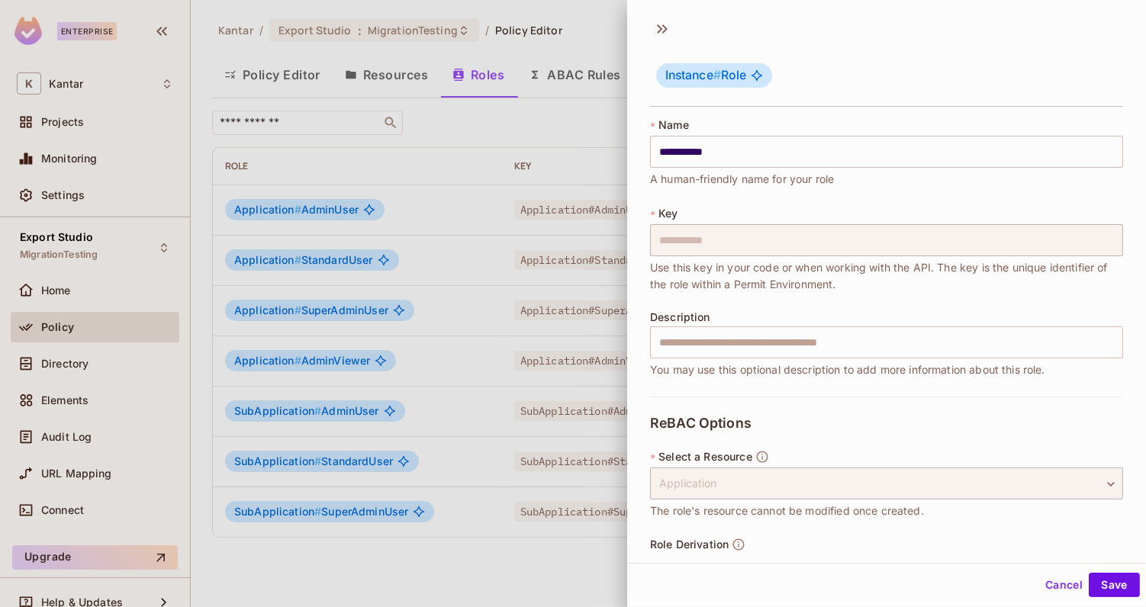
scroll to position [261, 0]
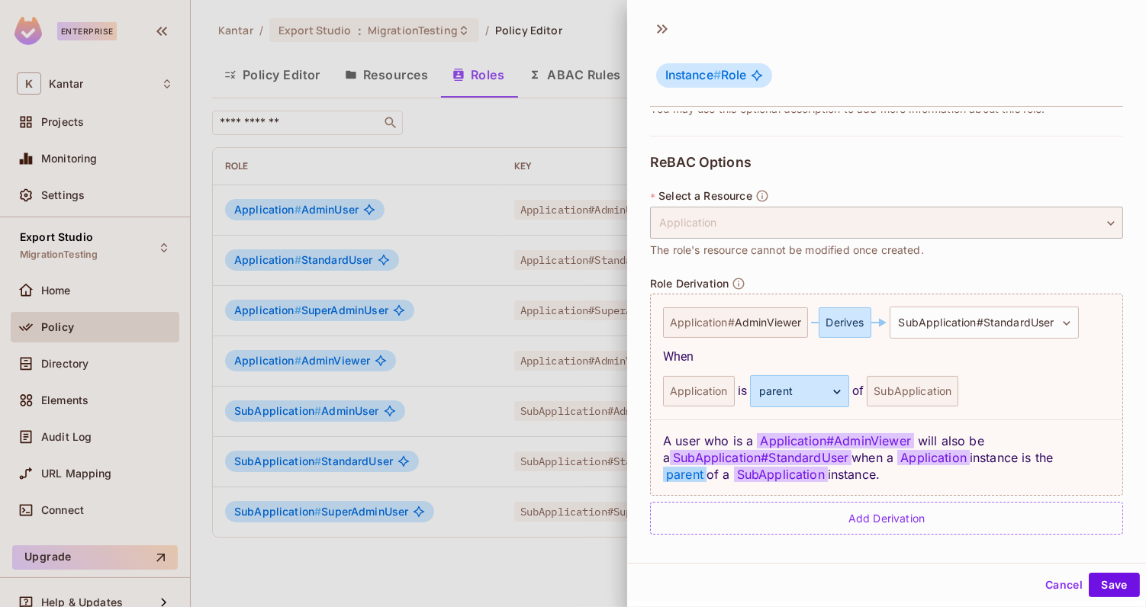
click at [1058, 585] on button "Cancel" at bounding box center [1064, 585] width 50 height 24
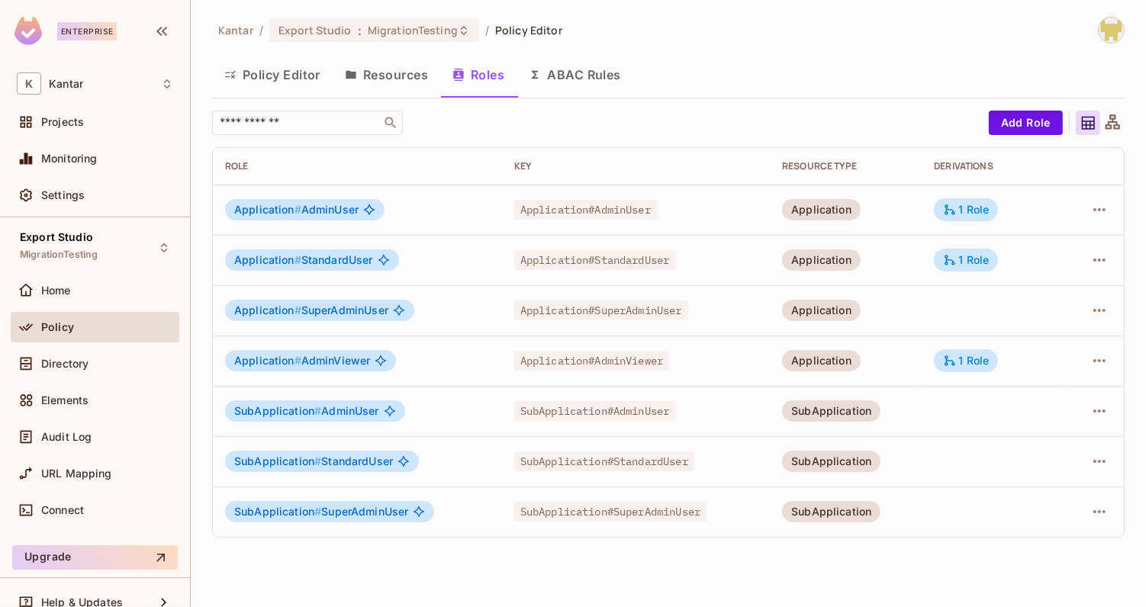
click at [978, 414] on td at bounding box center [992, 411] width 141 height 50
click at [1094, 411] on icon "button" at bounding box center [1099, 411] width 12 height 3
click at [1048, 450] on div "Edit Role" at bounding box center [1033, 445] width 46 height 15
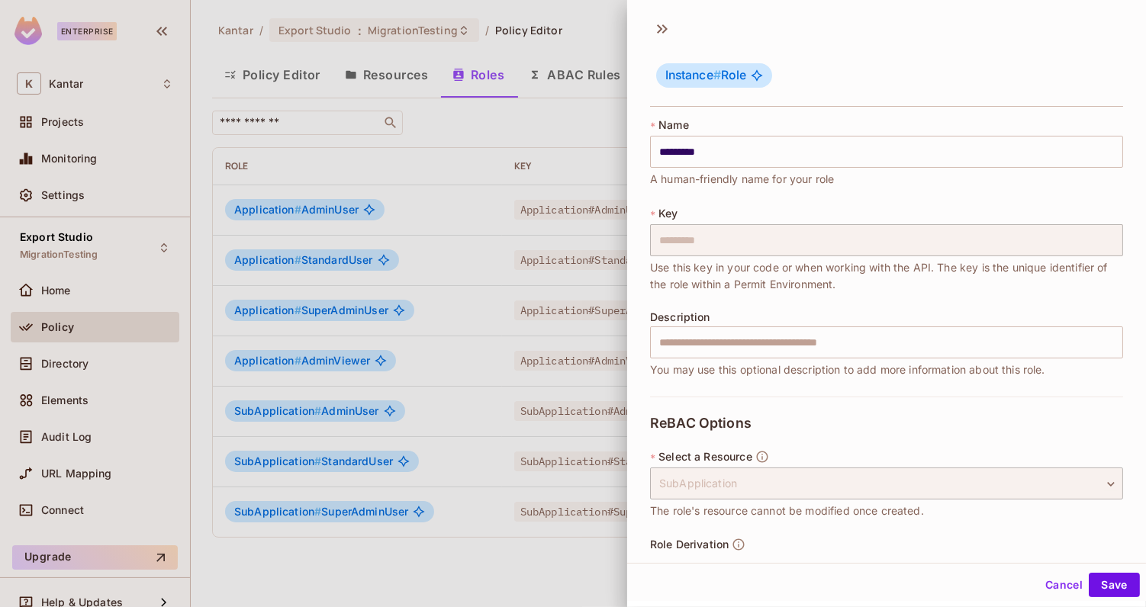
scroll to position [53, 0]
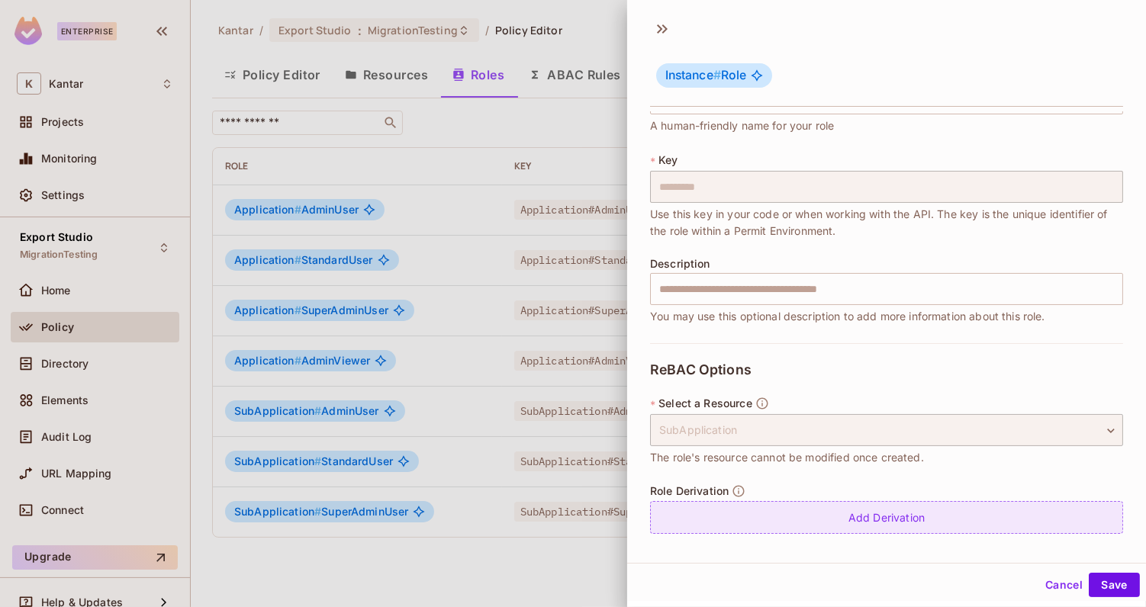
click at [948, 514] on div "Add Derivation" at bounding box center [886, 517] width 473 height 33
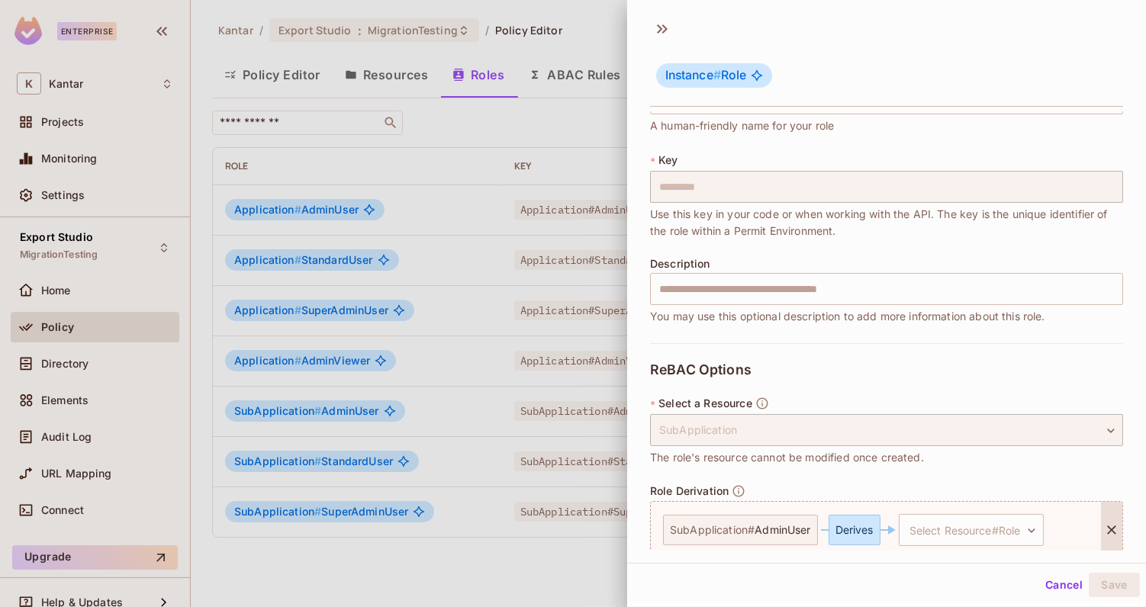
scroll to position [117, 0]
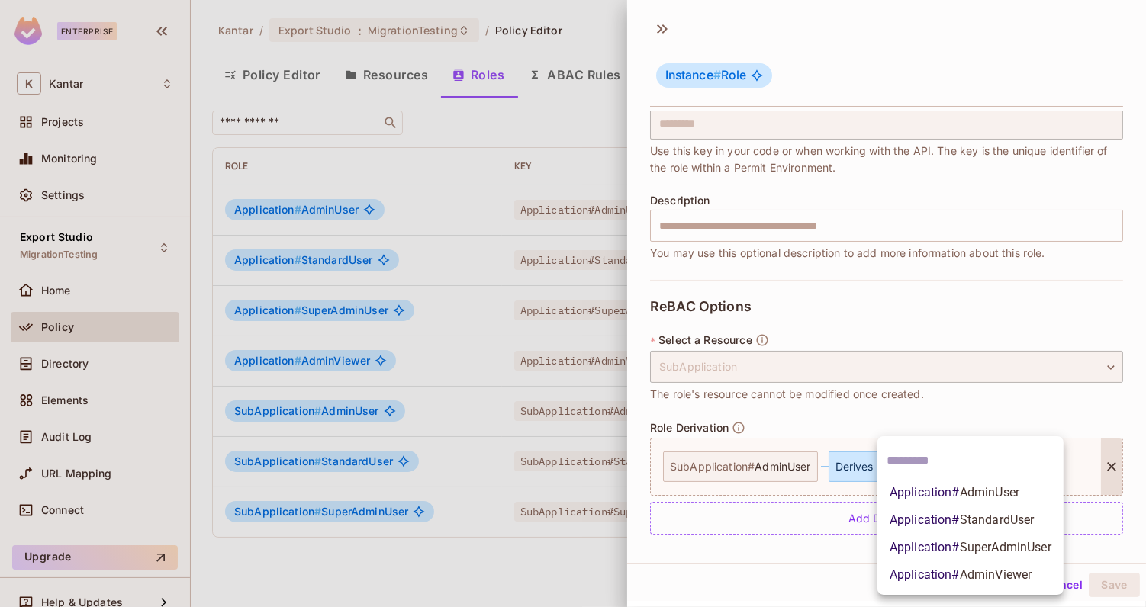
click at [977, 459] on body "**********" at bounding box center [573, 303] width 1146 height 607
click at [961, 578] on span "AdminViewer" at bounding box center [996, 575] width 72 height 14
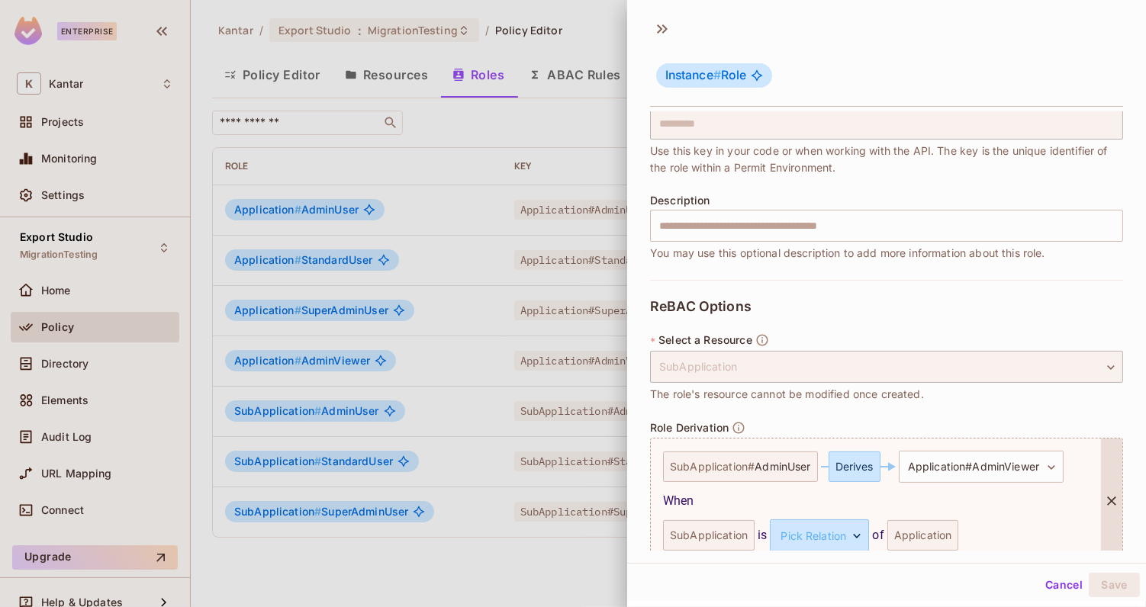
scroll to position [185, 0]
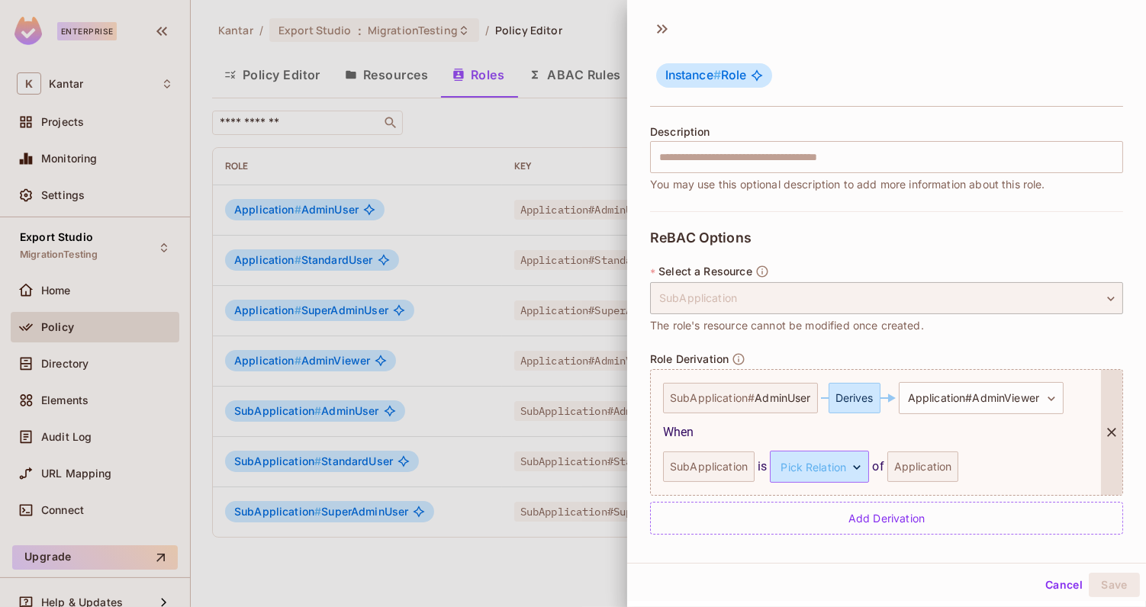
click at [845, 472] on body "**********" at bounding box center [573, 303] width 1146 height 607
click at [787, 536] on li "child" at bounding box center [816, 537] width 140 height 27
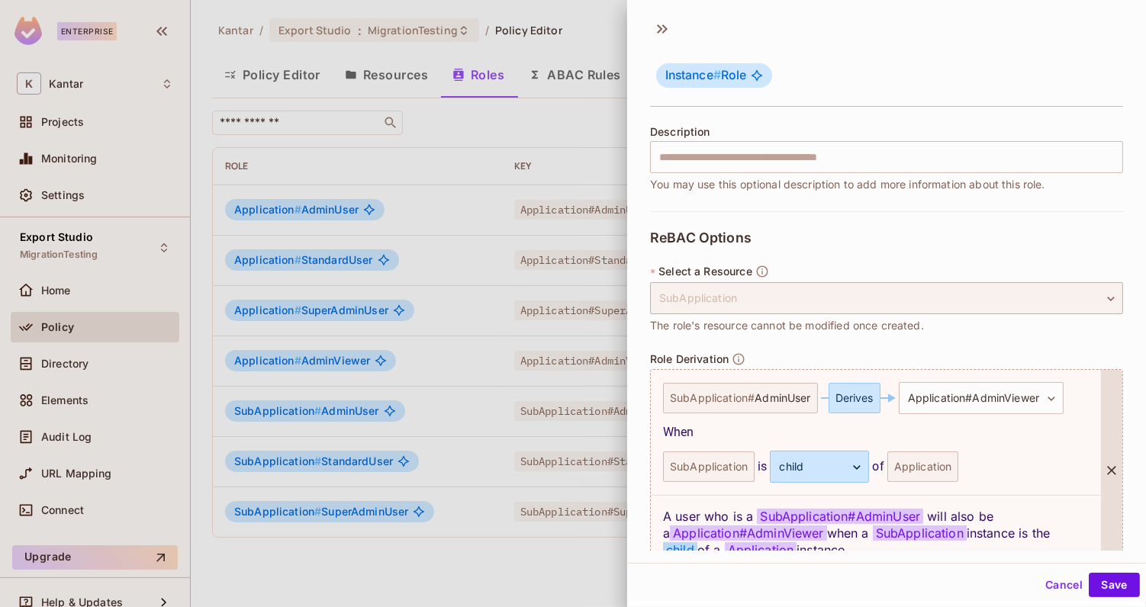
scroll to position [261, 0]
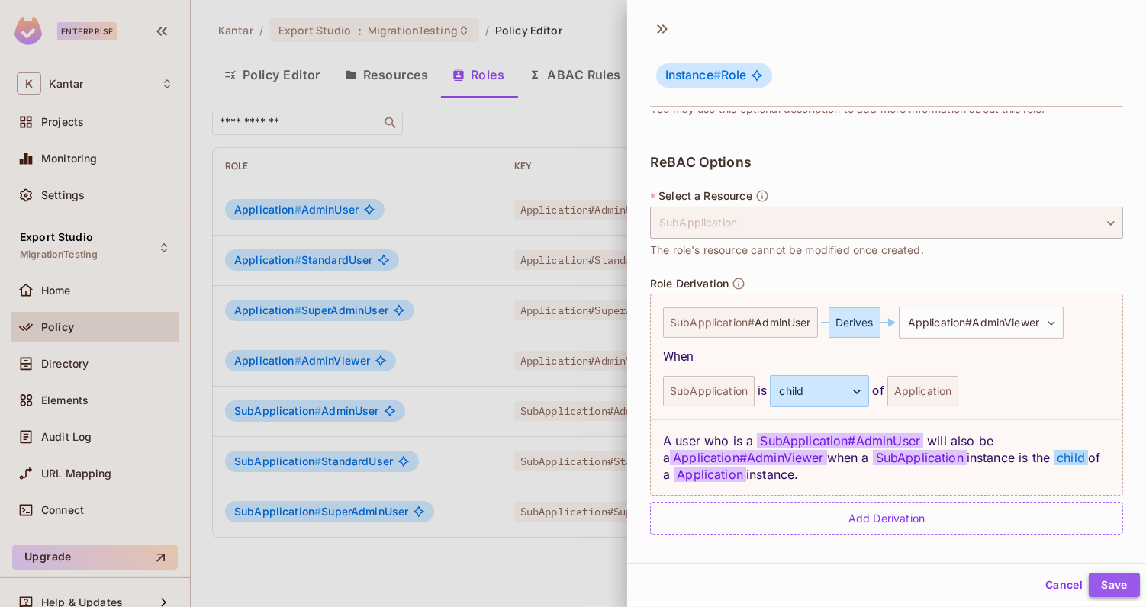
click at [1111, 580] on button "Save" at bounding box center [1114, 585] width 51 height 24
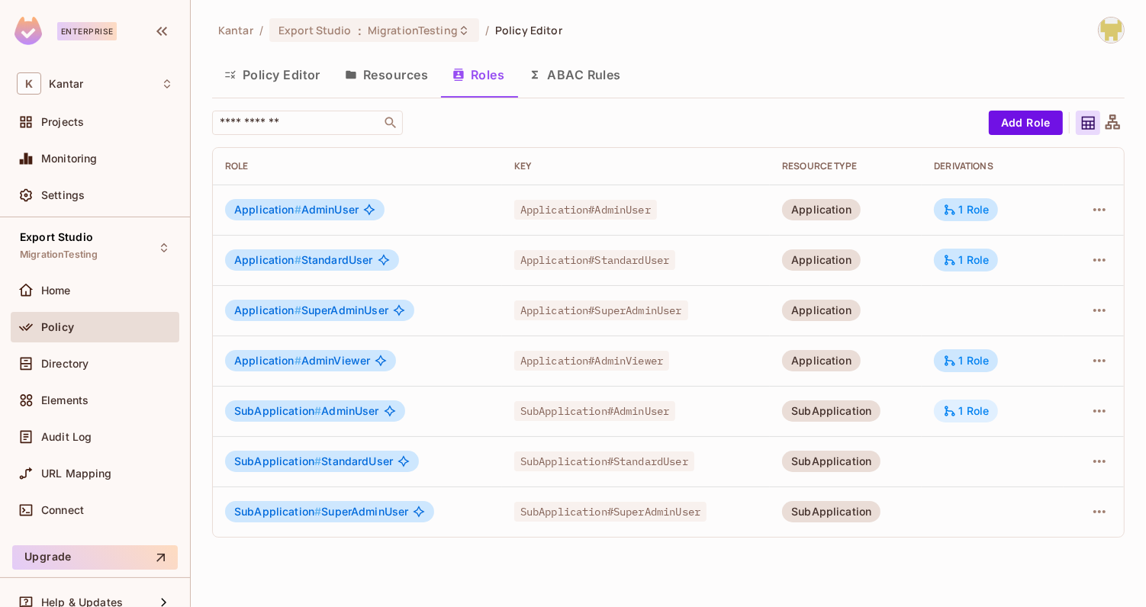
click at [974, 417] on div "1 Role" at bounding box center [966, 411] width 46 height 14
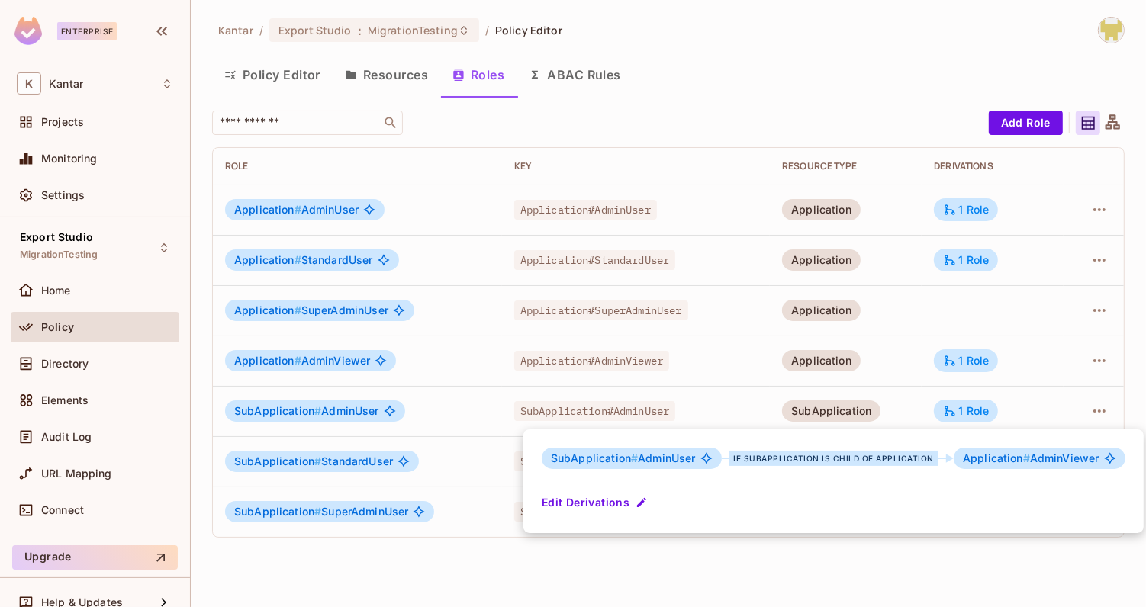
click at [1010, 404] on div at bounding box center [573, 303] width 1146 height 607
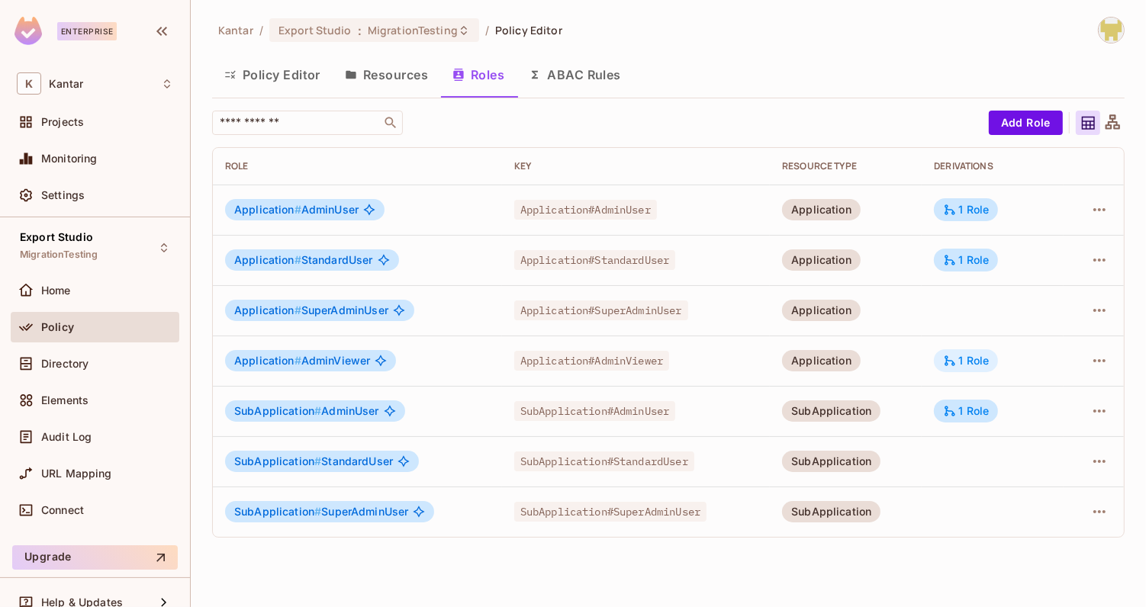
click at [957, 361] on icon at bounding box center [950, 361] width 14 height 14
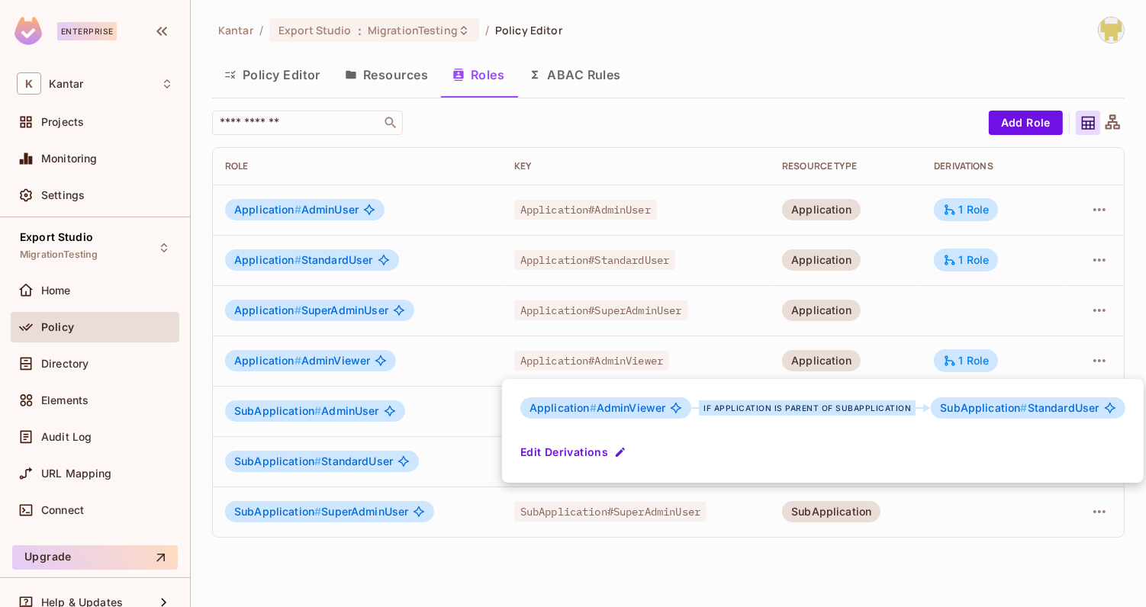
click at [905, 351] on div at bounding box center [573, 303] width 1146 height 607
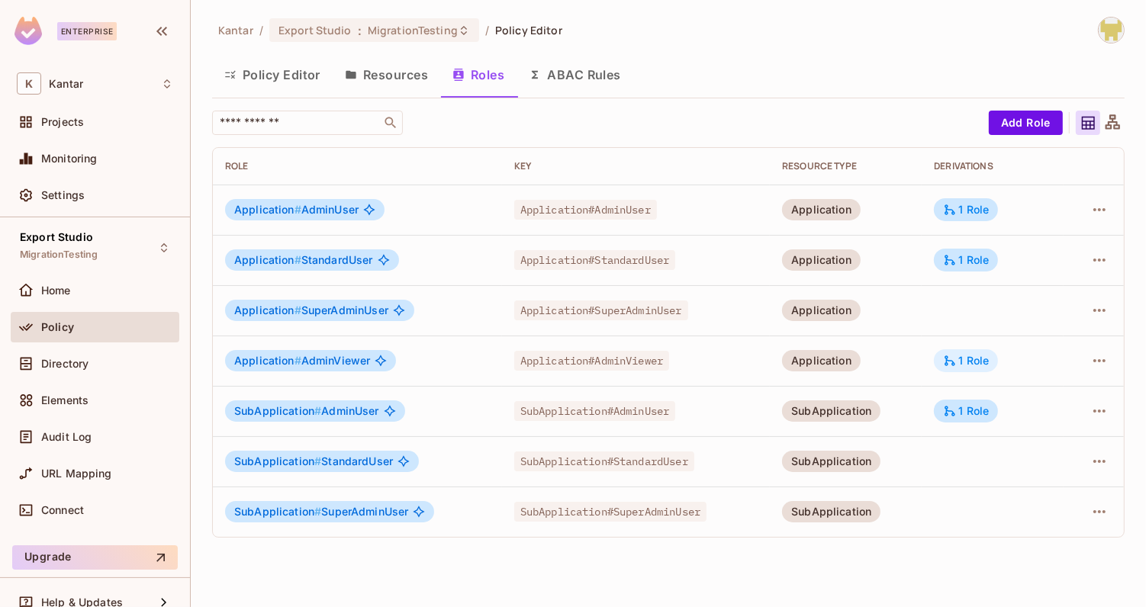
click at [975, 350] on div "1 Role" at bounding box center [966, 360] width 64 height 23
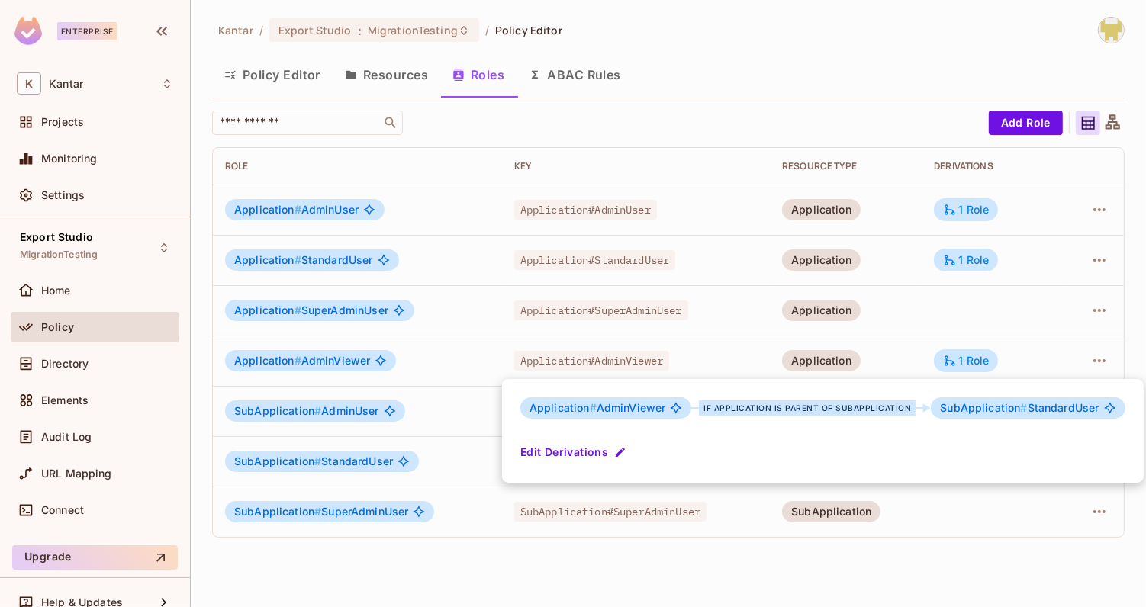
click at [904, 347] on div at bounding box center [573, 303] width 1146 height 607
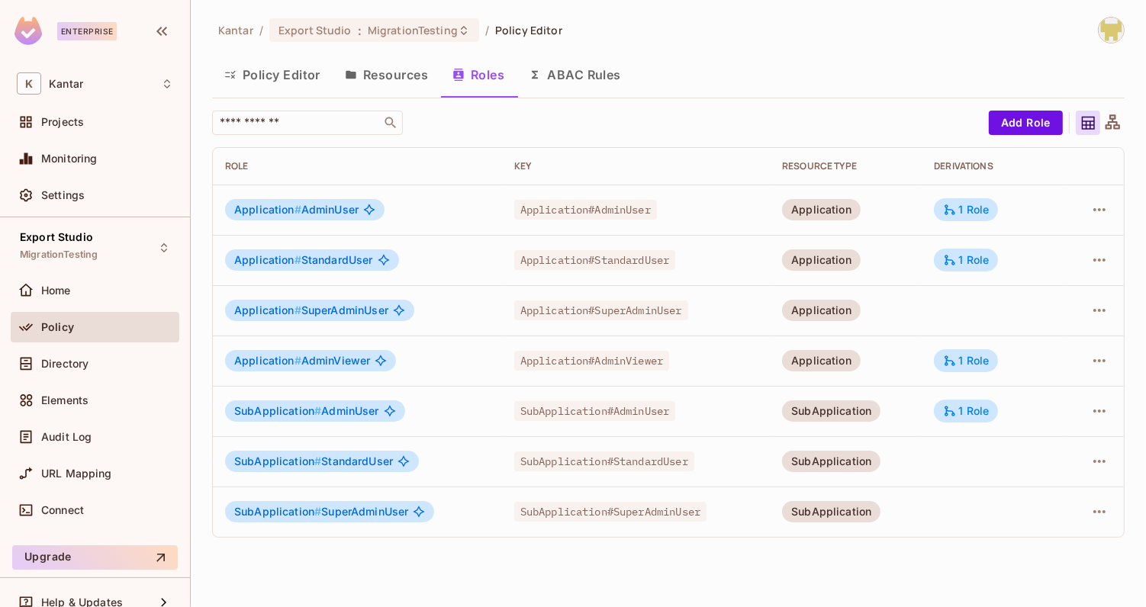
click at [385, 76] on button "Resources" at bounding box center [387, 75] width 108 height 38
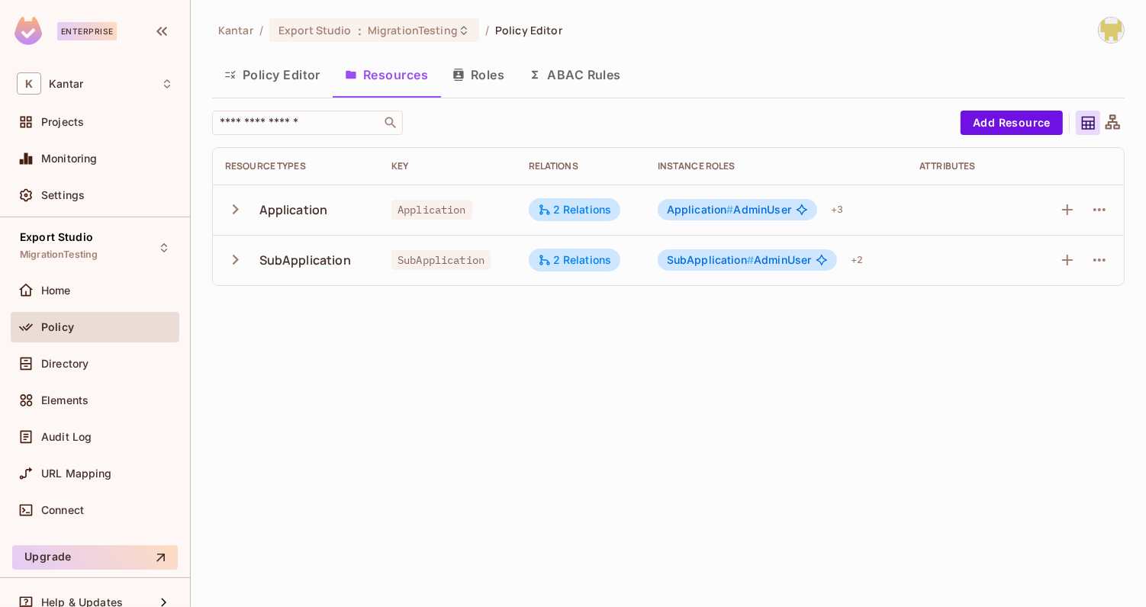
click at [300, 82] on button "Policy Editor" at bounding box center [272, 75] width 121 height 38
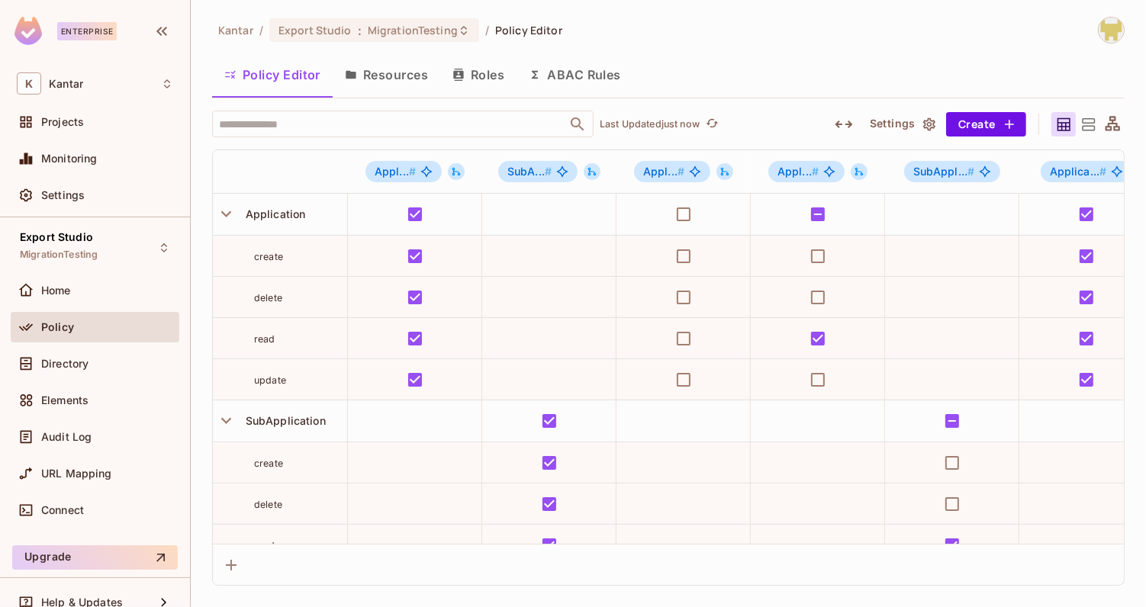
click at [406, 82] on button "Resources" at bounding box center [387, 75] width 108 height 38
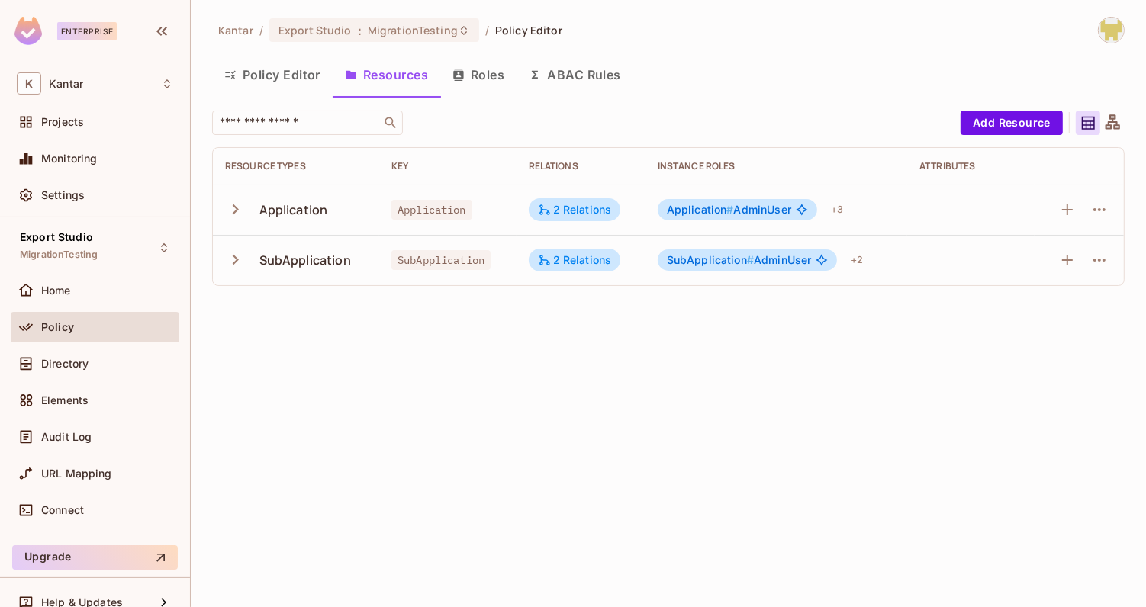
click at [303, 77] on button "Policy Editor" at bounding box center [272, 75] width 121 height 38
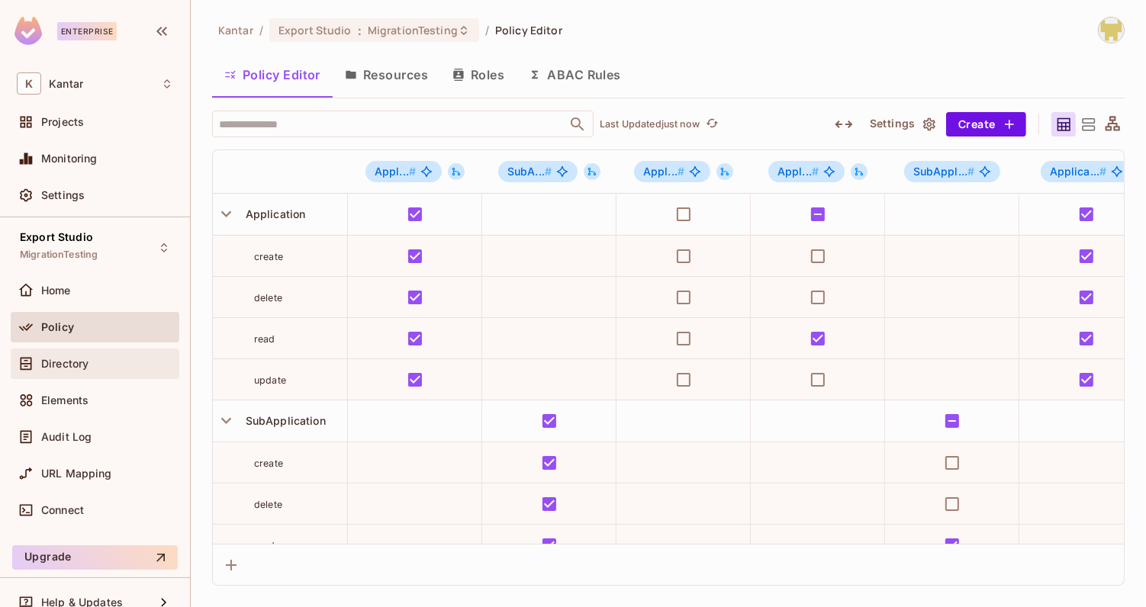
click at [118, 362] on div "Directory" at bounding box center [107, 364] width 132 height 12
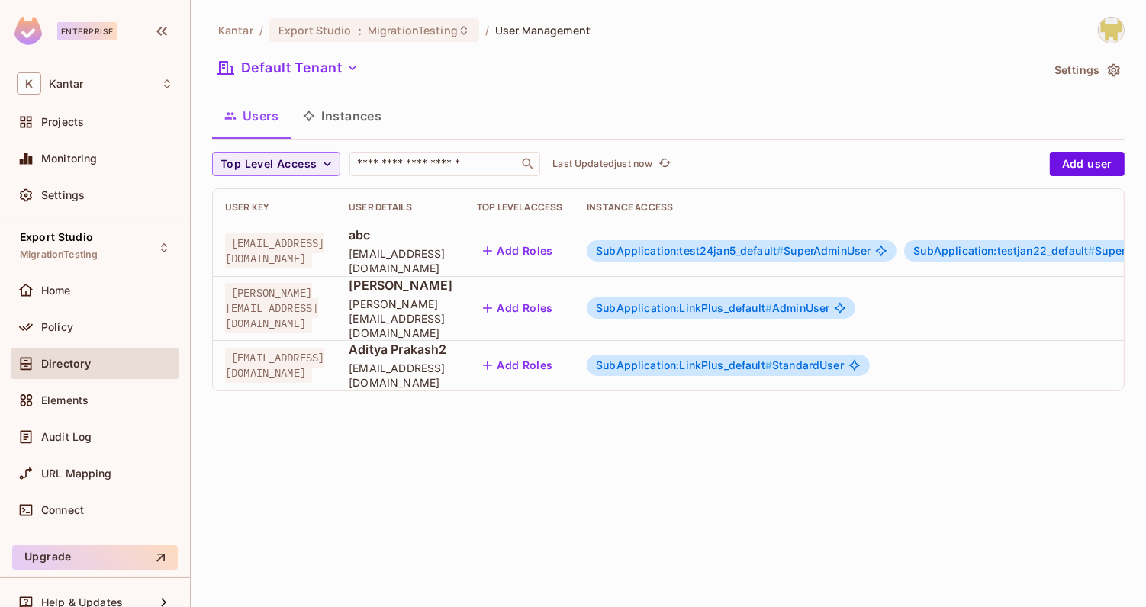
click at [741, 254] on span "SubApplication:test24jan5_default #" at bounding box center [690, 250] width 188 height 13
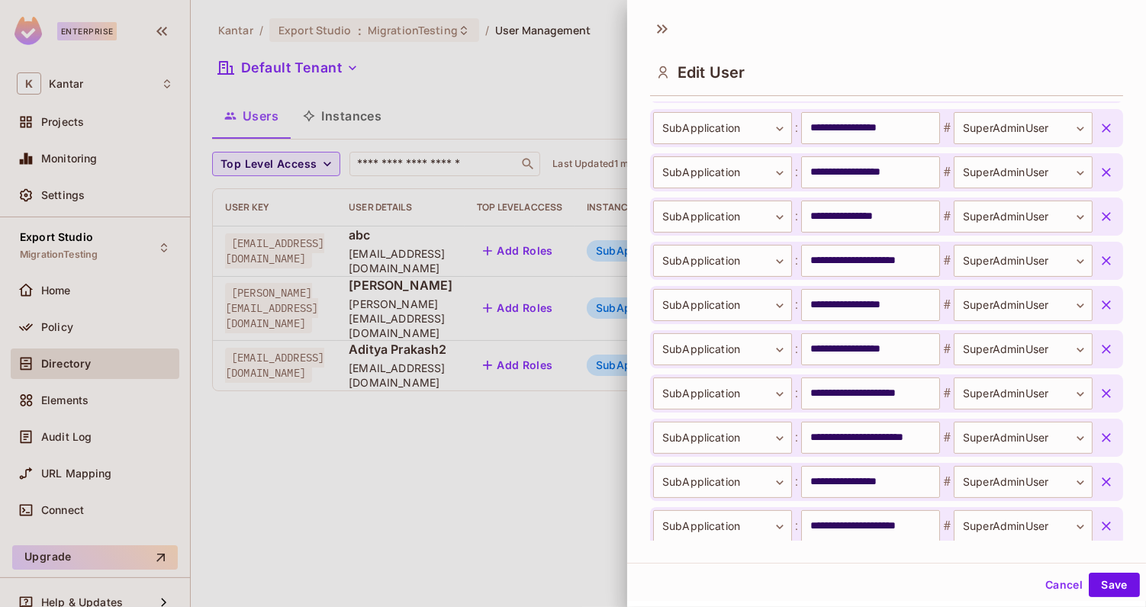
scroll to position [5158, 0]
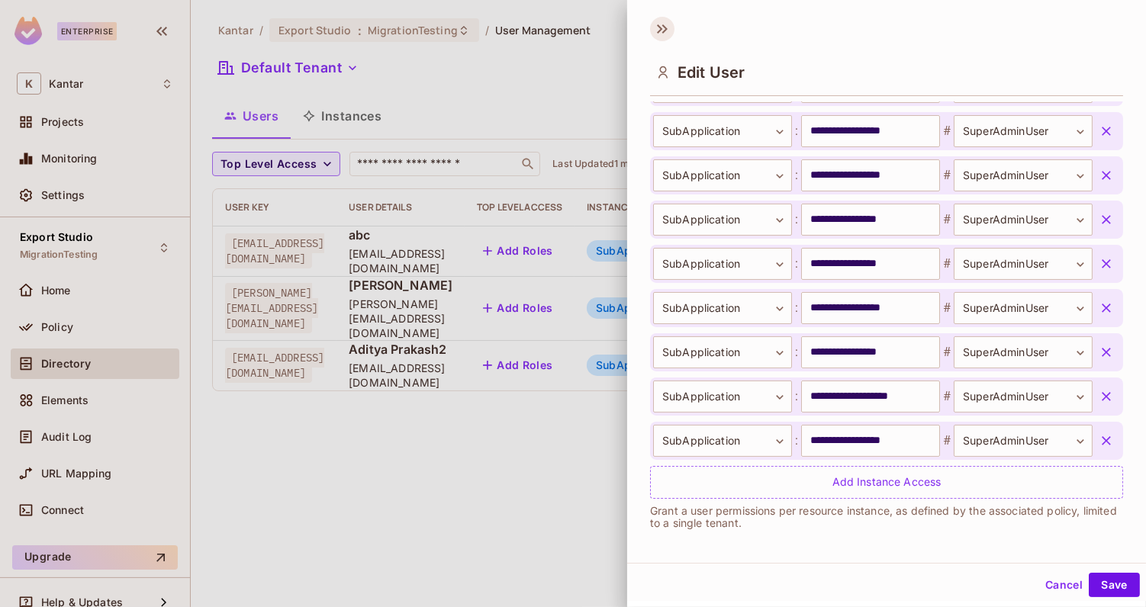
click at [667, 30] on icon at bounding box center [662, 29] width 24 height 24
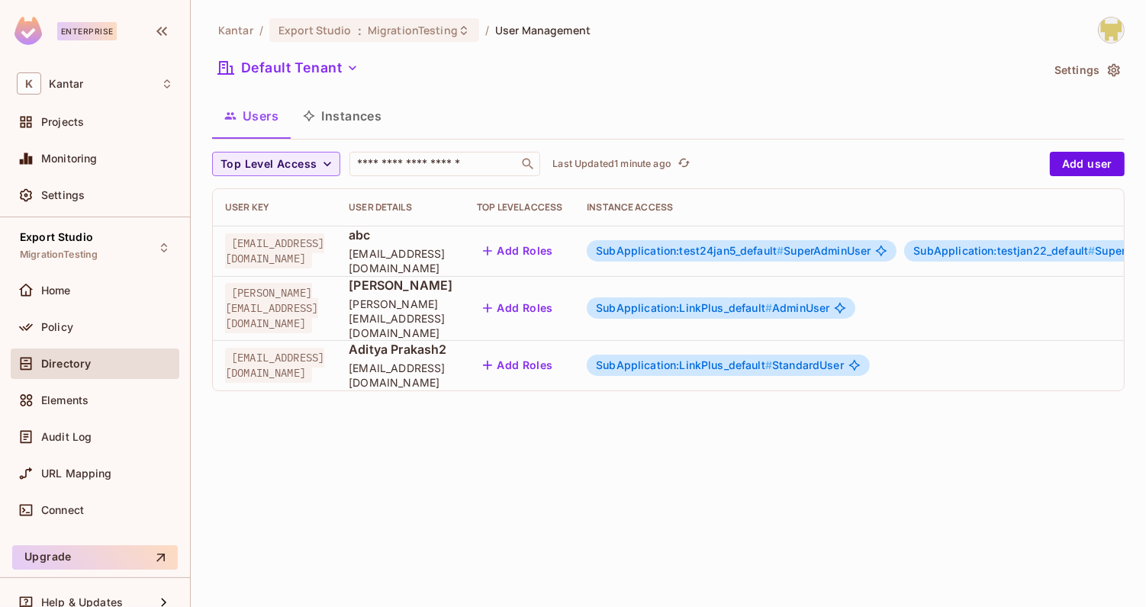
click at [329, 99] on button "Instances" at bounding box center [342, 116] width 103 height 38
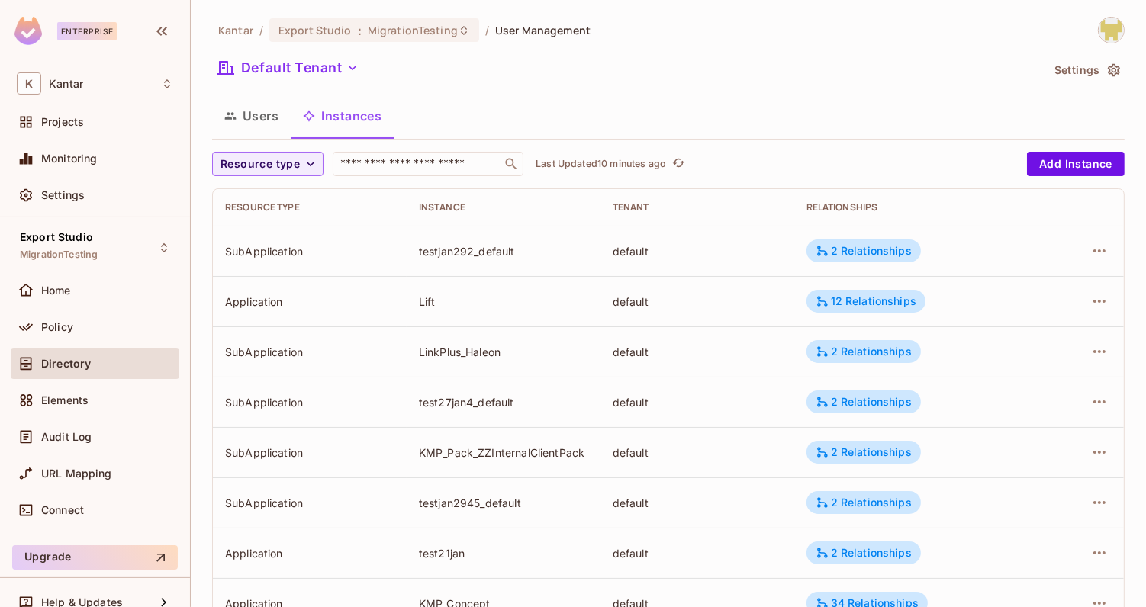
click at [260, 114] on button "Users" at bounding box center [251, 116] width 79 height 38
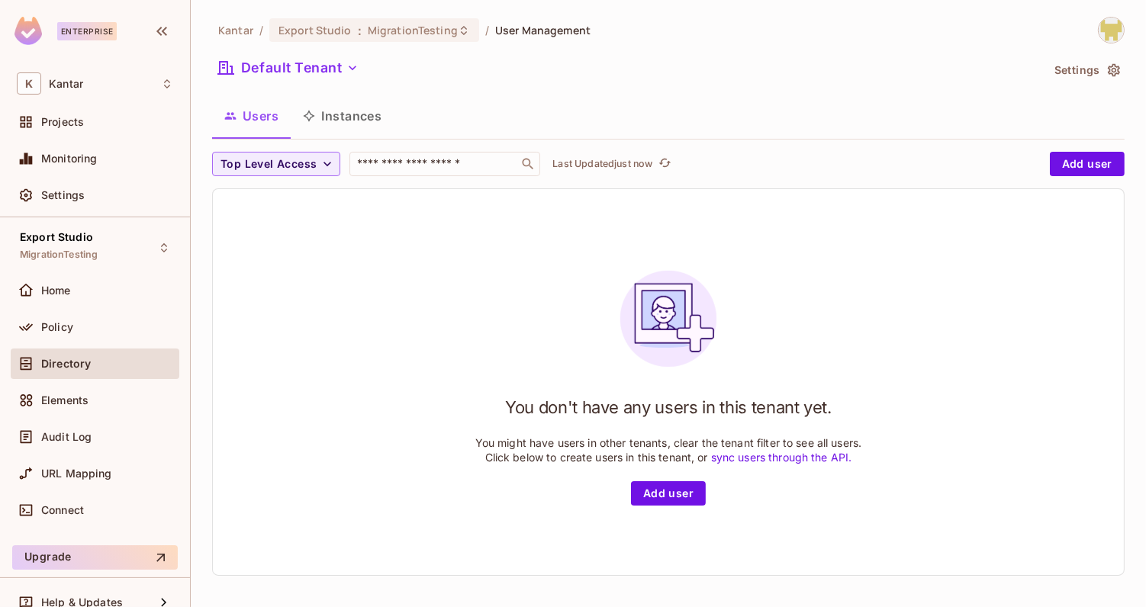
click at [334, 108] on button "Instances" at bounding box center [342, 116] width 103 height 38
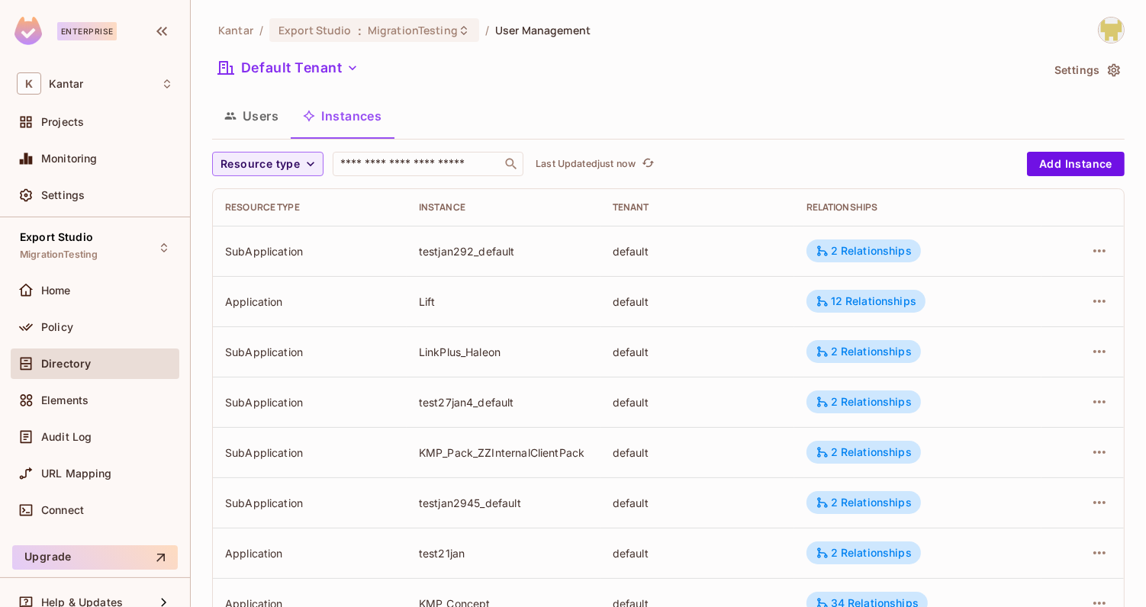
click at [597, 111] on div "Users Instances" at bounding box center [668, 116] width 913 height 38
click at [268, 115] on button "Users" at bounding box center [251, 116] width 79 height 38
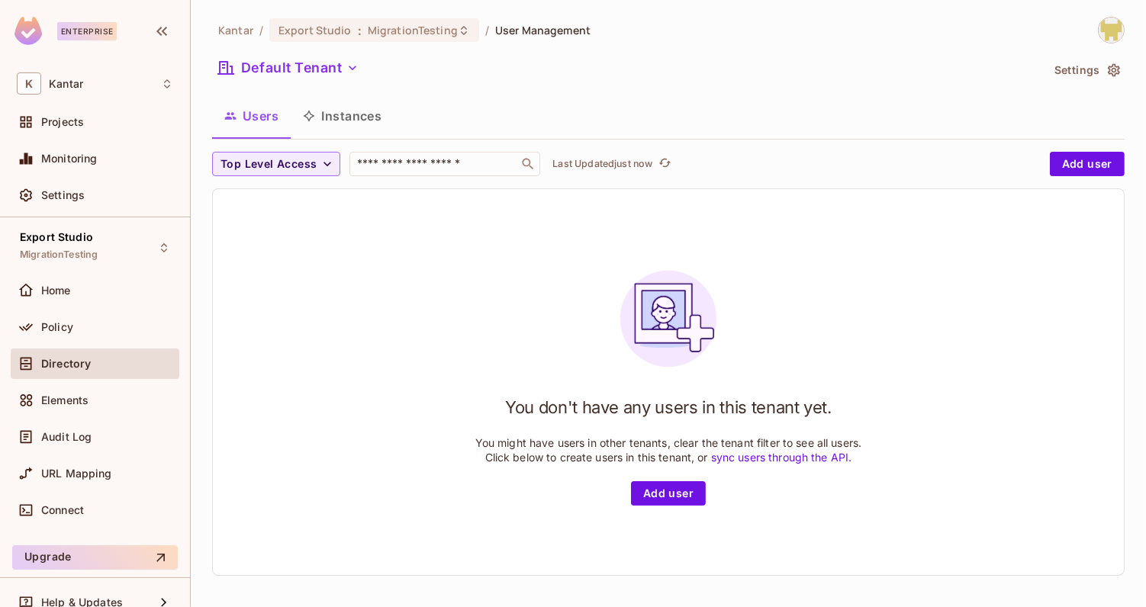
click at [837, 143] on div "Kantar / Export Studio : MigrationTesting / User Management Default Tenant Sett…" at bounding box center [668, 303] width 913 height 572
